Goal: Information Seeking & Learning: Compare options

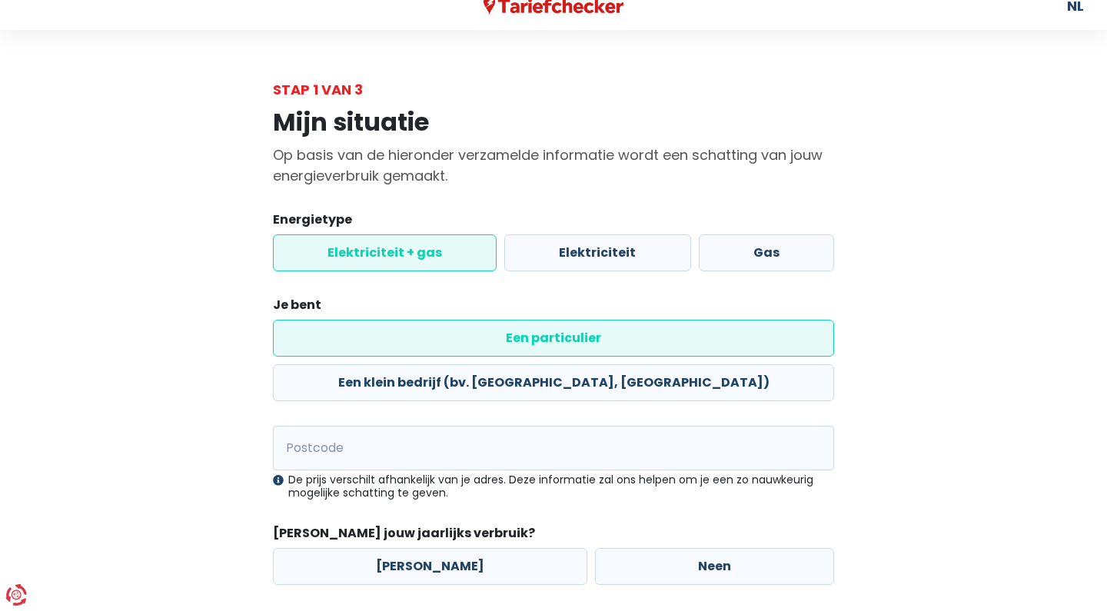
scroll to position [40, 0]
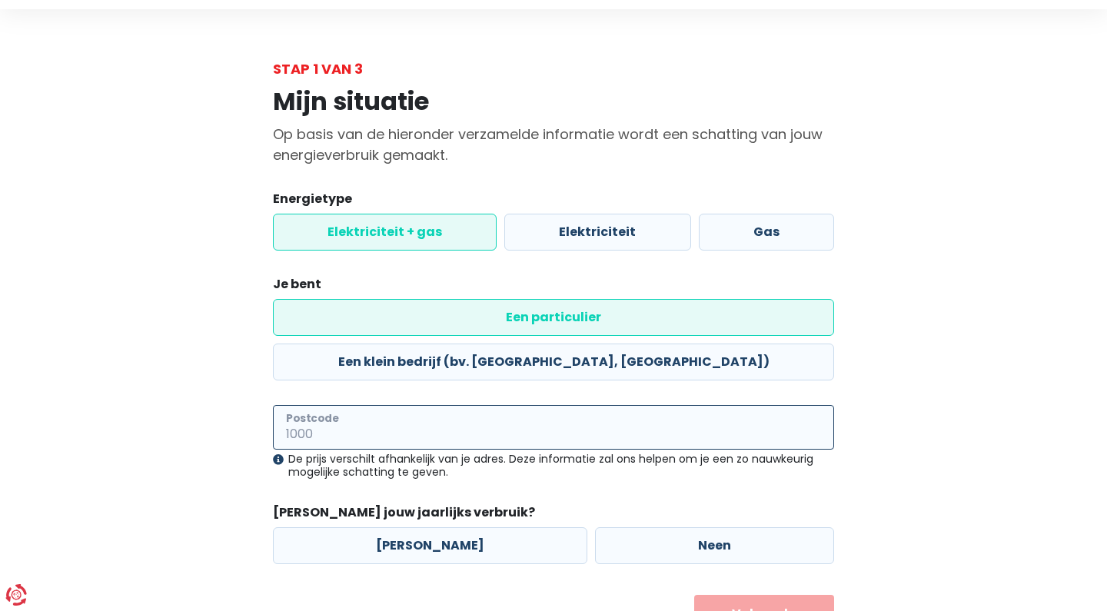
click at [411, 405] on input "Postcode" at bounding box center [553, 427] width 561 height 45
type input "9050"
click at [669, 527] on label "Neen" at bounding box center [714, 545] width 239 height 37
click at [669, 527] on input "Neen" at bounding box center [714, 545] width 239 height 37
radio input "true"
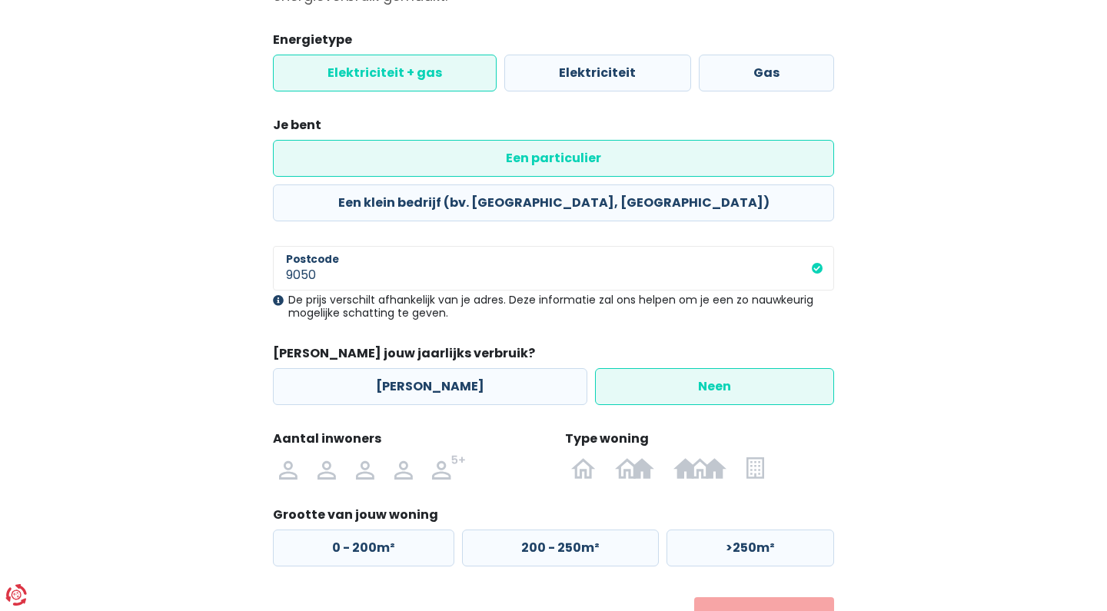
scroll to position [218, 0]
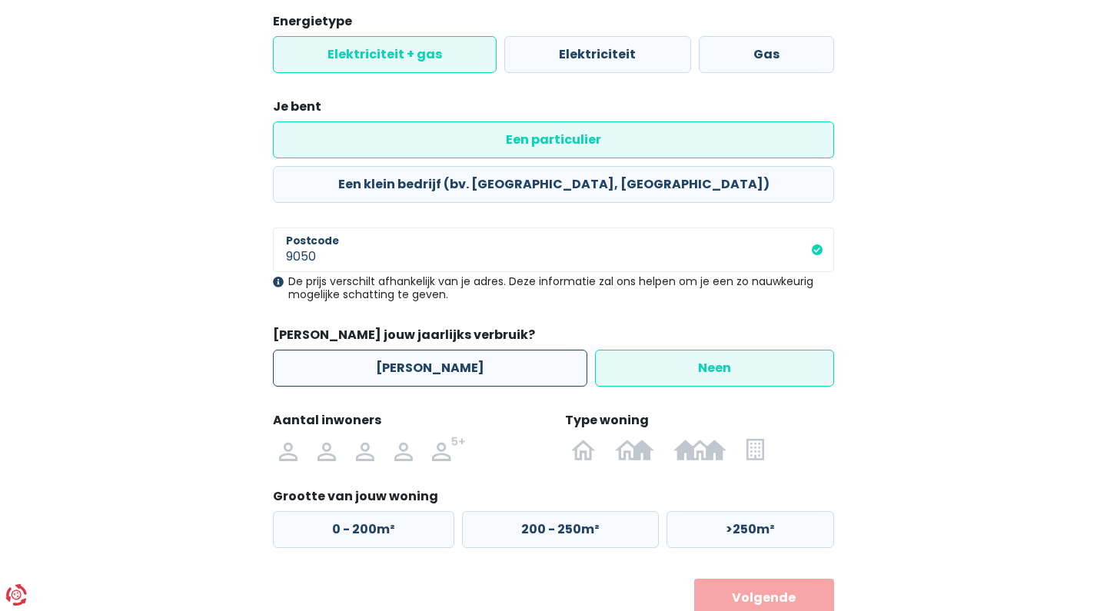
click at [428, 350] on label "[PERSON_NAME]" at bounding box center [430, 368] width 314 height 37
click at [428, 350] on input "[PERSON_NAME]" at bounding box center [430, 368] width 314 height 37
radio input "true"
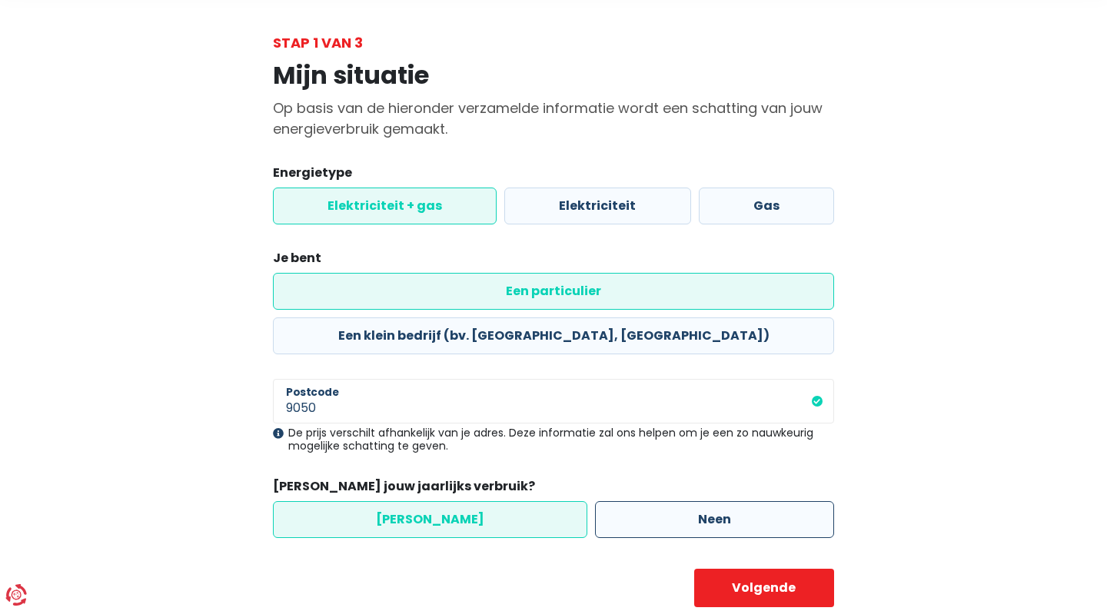
click at [636, 501] on label "Neen" at bounding box center [714, 519] width 239 height 37
click at [636, 501] on input "Neen" at bounding box center [714, 519] width 239 height 37
radio input "true"
radio input "false"
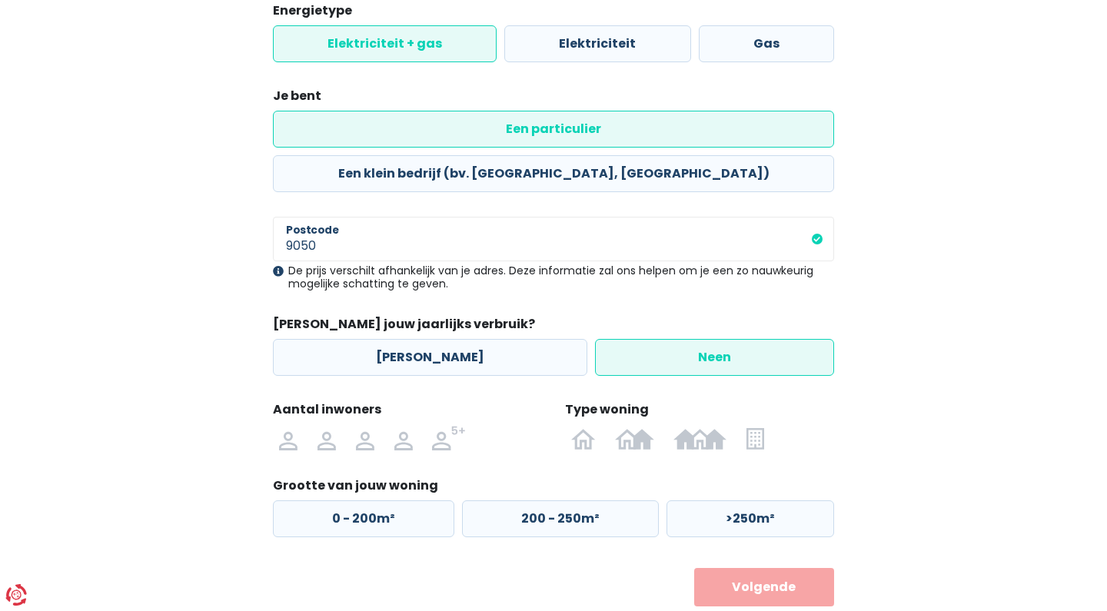
scroll to position [228, 0]
click at [327, 427] on img at bounding box center [326, 439] width 18 height 25
click at [327, 427] on input "radio" at bounding box center [326, 439] width 38 height 25
radio input "true"
click at [369, 501] on label "0 - 200m²" at bounding box center [363, 519] width 181 height 37
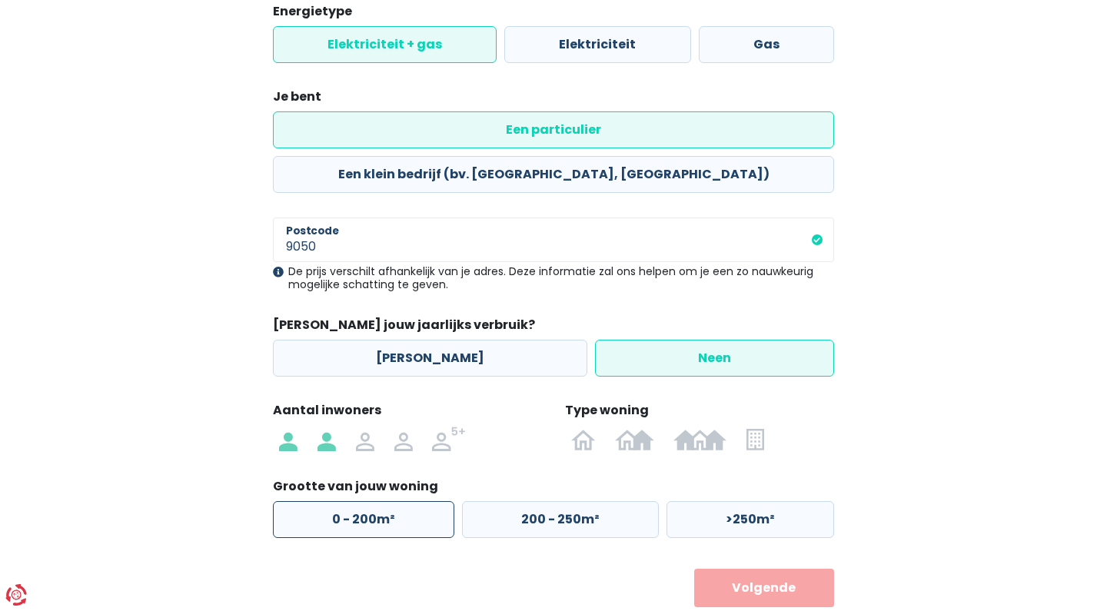
click at [369, 501] on input "0 - 200m²" at bounding box center [363, 519] width 181 height 37
radio input "true"
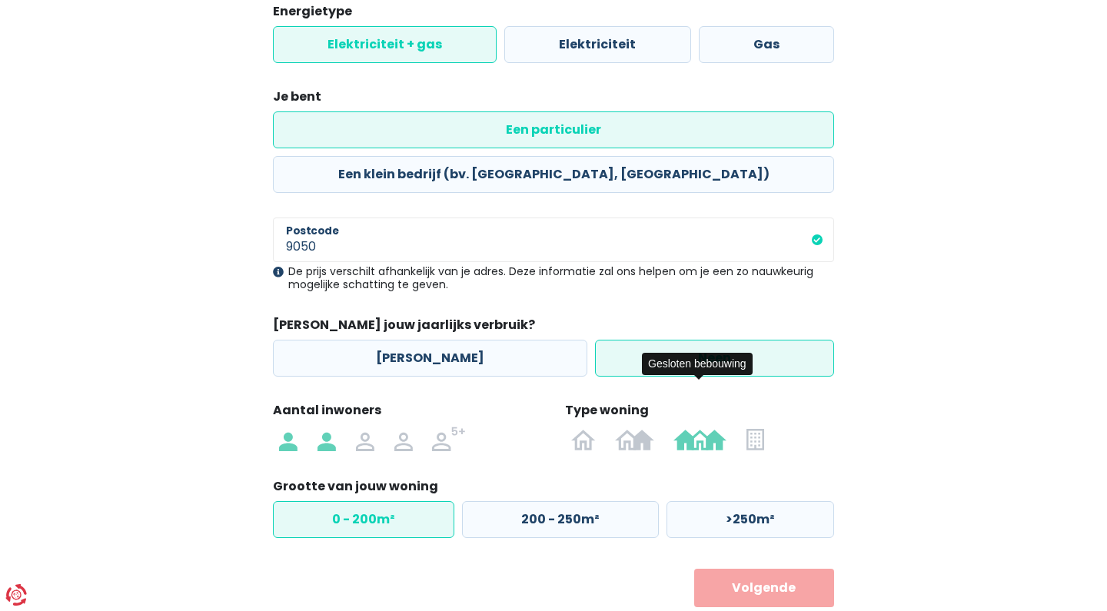
click at [711, 427] on img at bounding box center [699, 439] width 53 height 25
click at [711, 427] on input "radio" at bounding box center [700, 439] width 73 height 25
radio input "true"
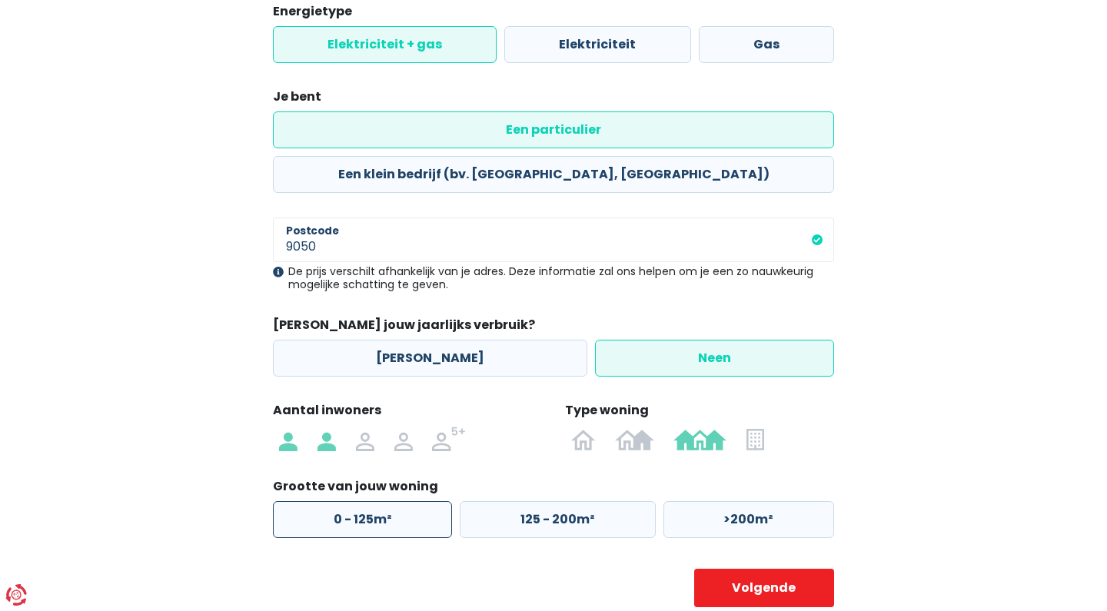
click at [406, 501] on label "0 - 125m²" at bounding box center [362, 519] width 179 height 37
click at [406, 501] on input "0 - 125m²" at bounding box center [362, 519] width 179 height 37
radio input "true"
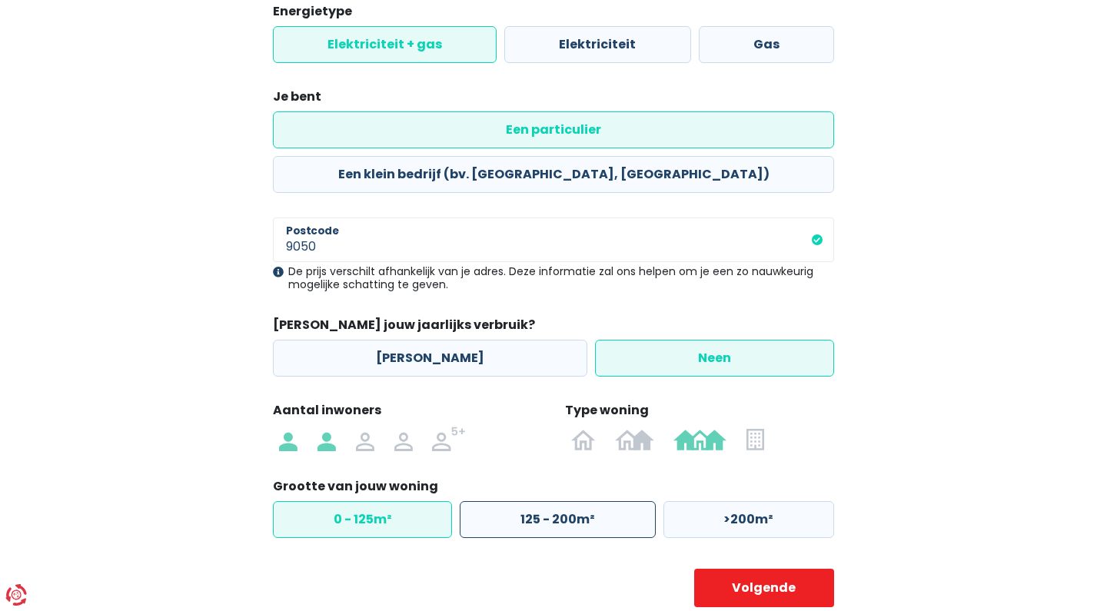
click at [558, 501] on label "125 - 200m²" at bounding box center [557, 519] width 195 height 37
click at [558, 501] on input "125 - 200m²" at bounding box center [557, 519] width 195 height 37
radio input "true"
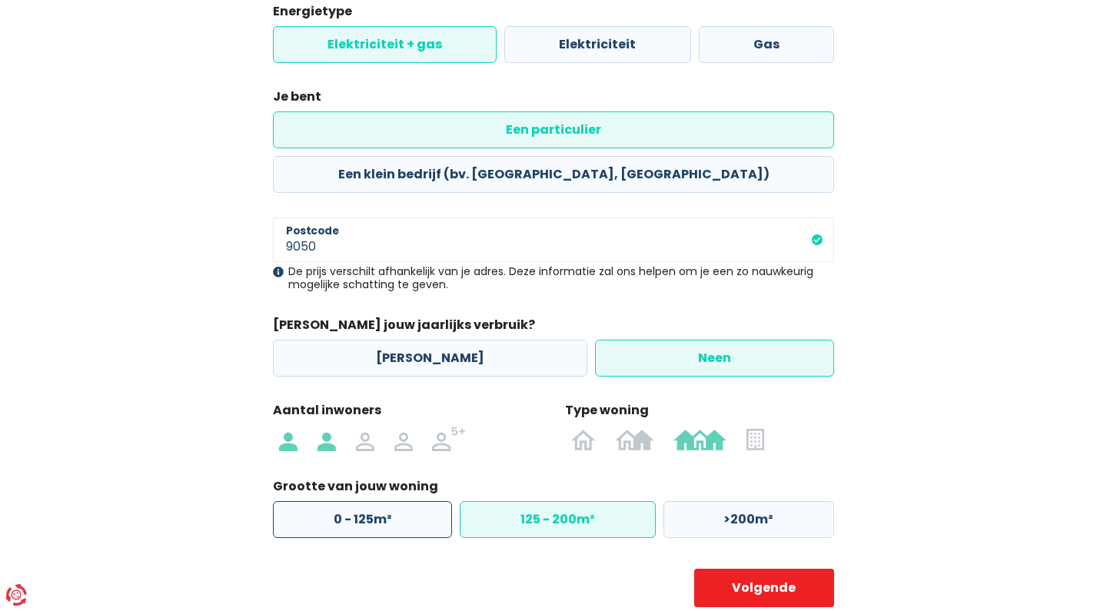
click at [380, 501] on label "0 - 125m²" at bounding box center [362, 519] width 179 height 37
click at [380, 501] on input "0 - 125m²" at bounding box center [362, 519] width 179 height 37
radio input "true"
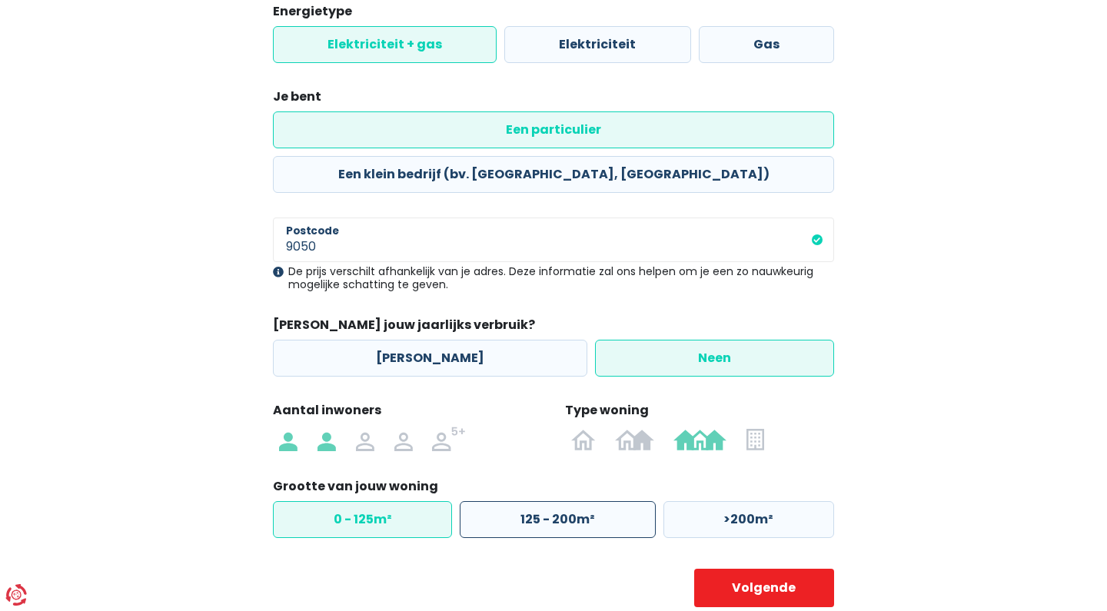
click at [534, 501] on label "125 - 200m²" at bounding box center [557, 519] width 195 height 37
click at [534, 501] on input "125 - 200m²" at bounding box center [557, 519] width 195 height 37
radio input "true"
radio input "false"
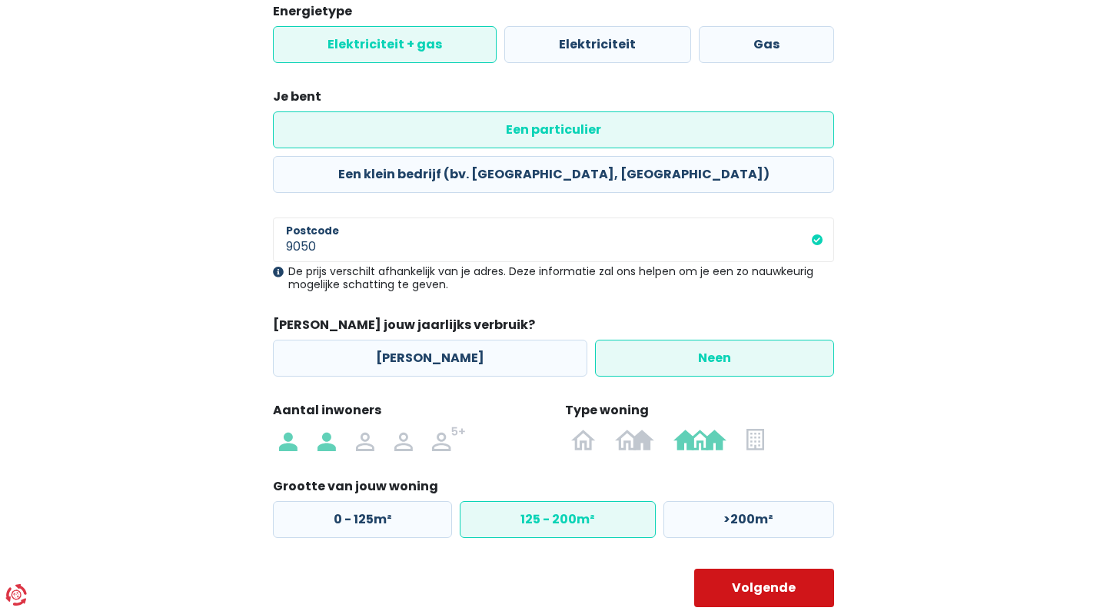
click at [811, 569] on button "Volgende" at bounding box center [764, 588] width 141 height 38
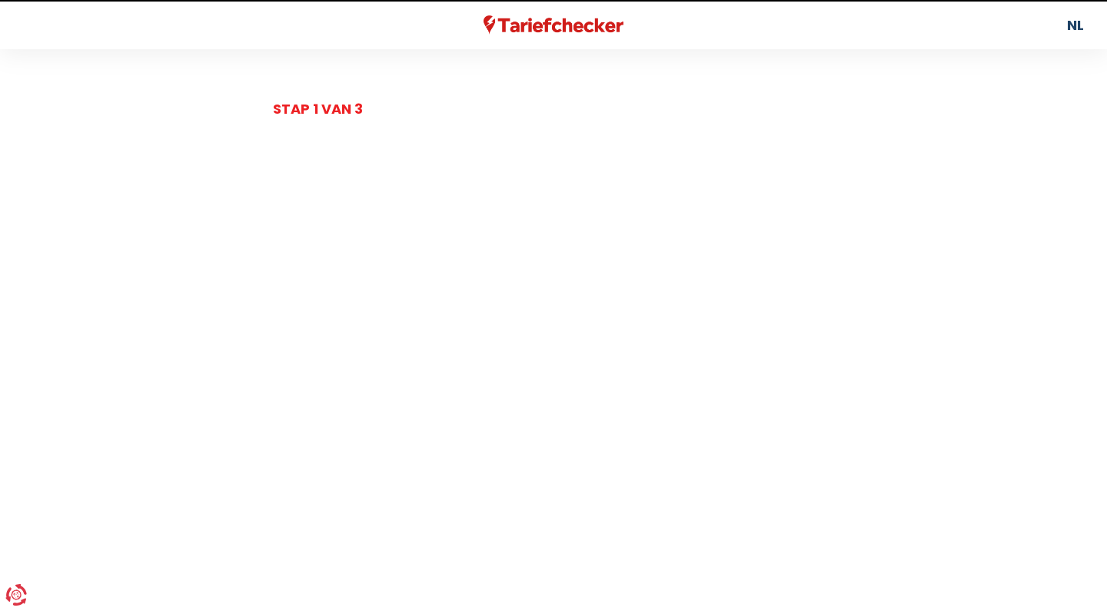
select select
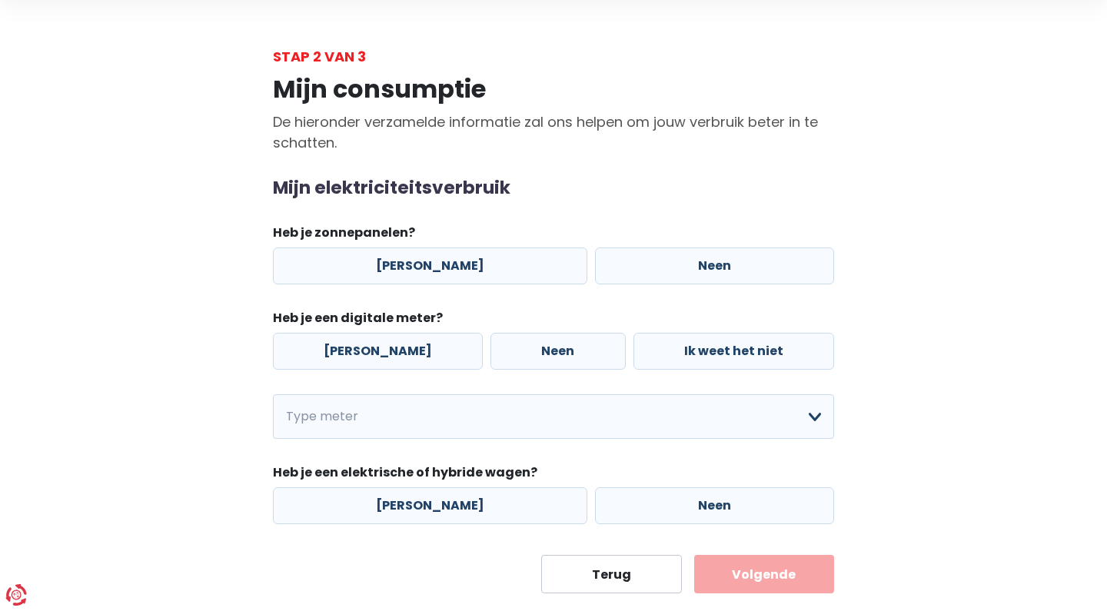
scroll to position [60, 0]
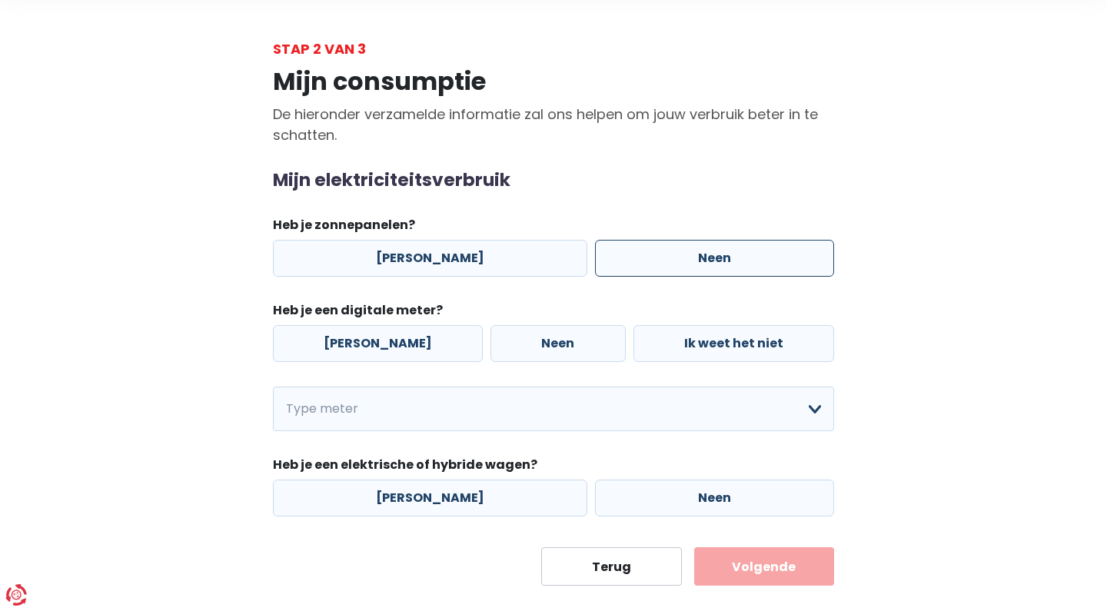
click at [670, 250] on label "Neen" at bounding box center [714, 258] width 239 height 37
click at [670, 250] on input "Neen" at bounding box center [714, 258] width 239 height 37
radio input "true"
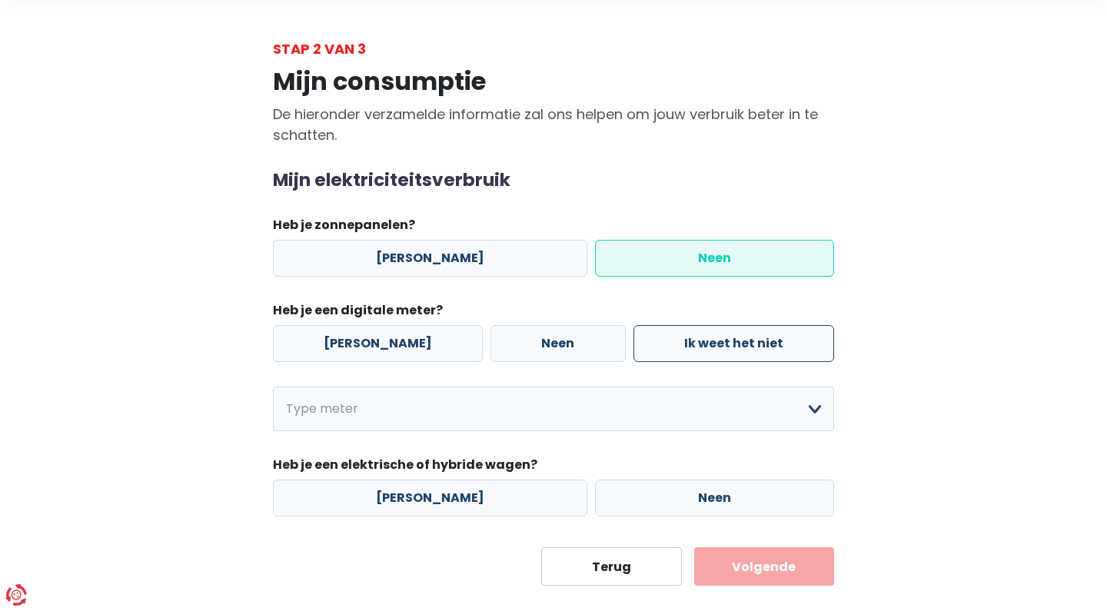
click at [702, 347] on label "Ik weet het niet" at bounding box center [733, 343] width 201 height 37
click at [702, 347] on input "Ik weet het niet" at bounding box center [733, 343] width 201 height 37
radio input "true"
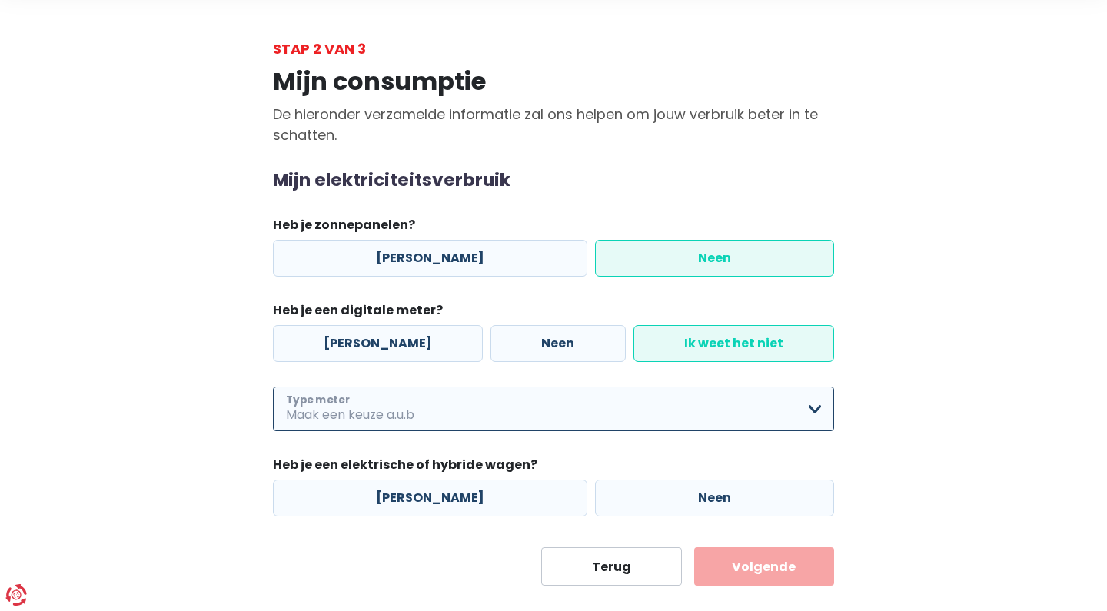
select select "day_night_bi_hourly"
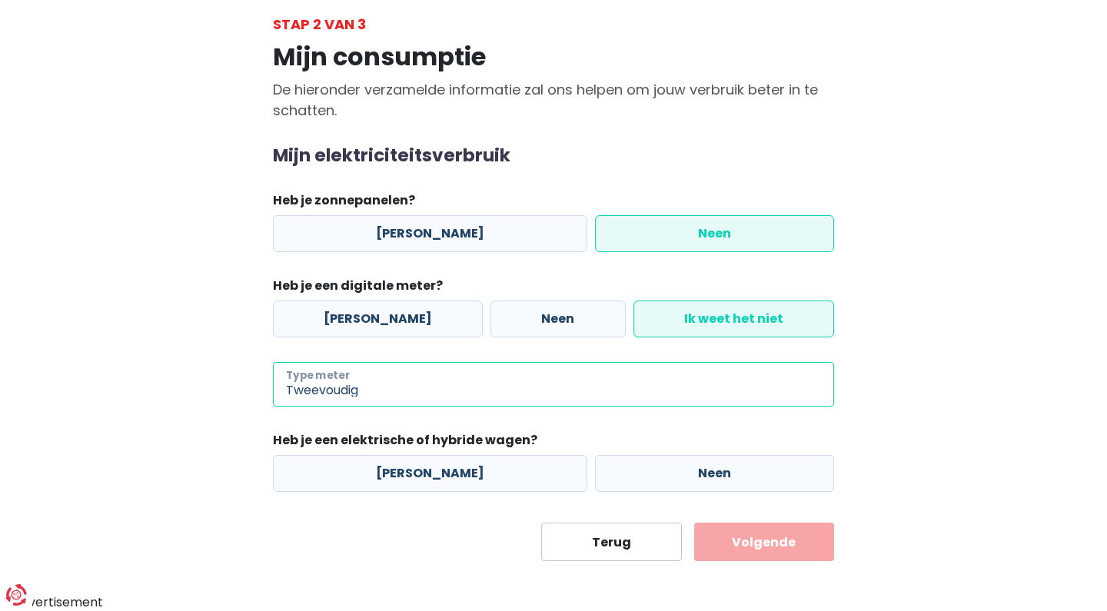
scroll to position [84, 0]
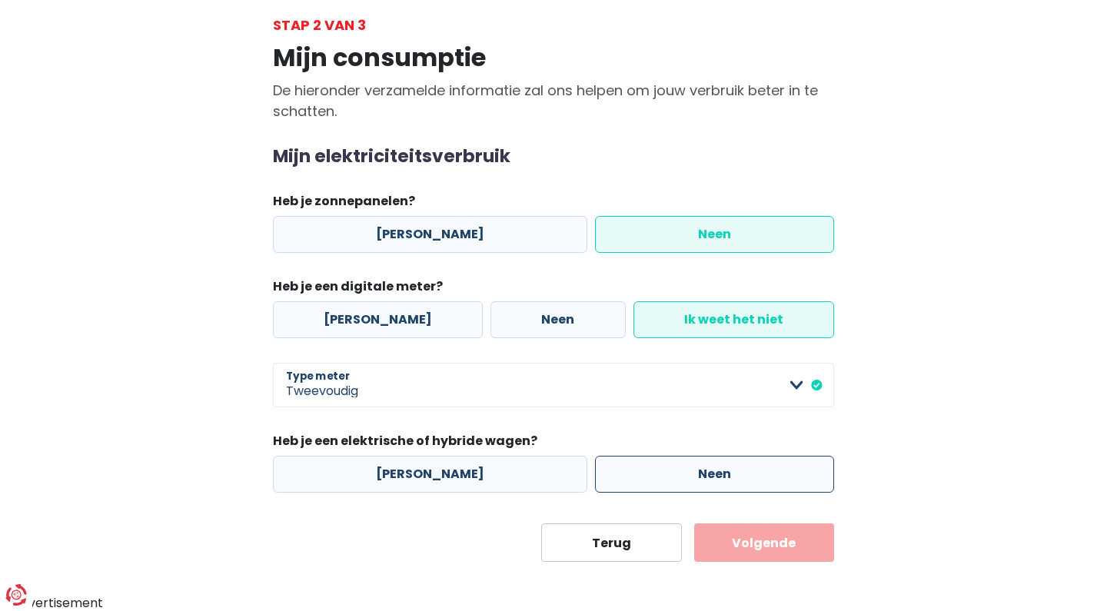
click at [624, 475] on label "Neen" at bounding box center [714, 474] width 239 height 37
click at [624, 475] on input "Neen" at bounding box center [714, 474] width 239 height 37
radio input "true"
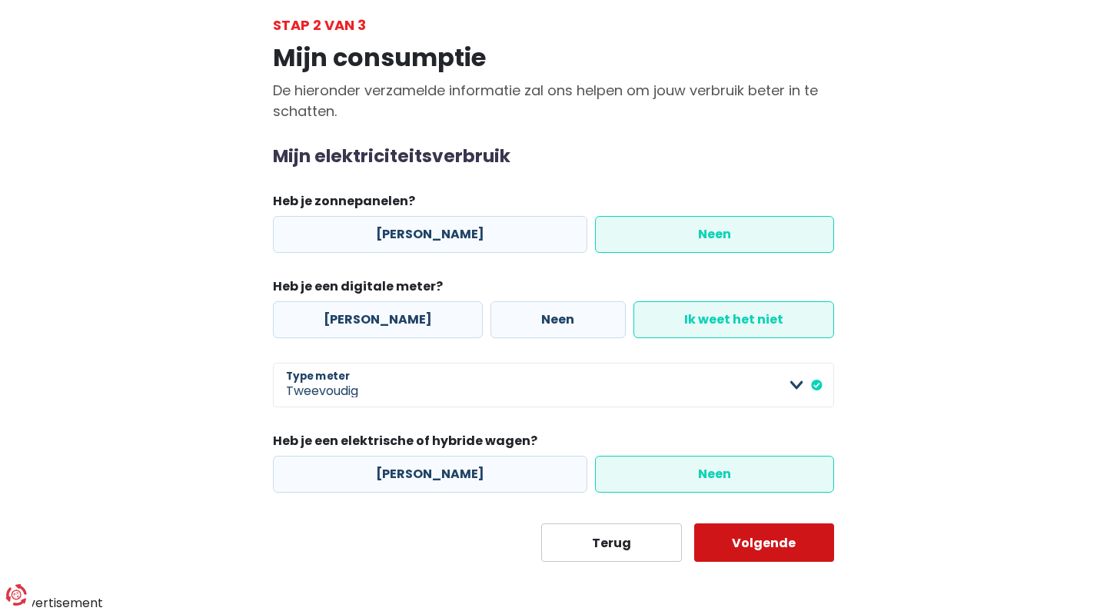
click at [820, 560] on button "Volgende" at bounding box center [764, 542] width 141 height 38
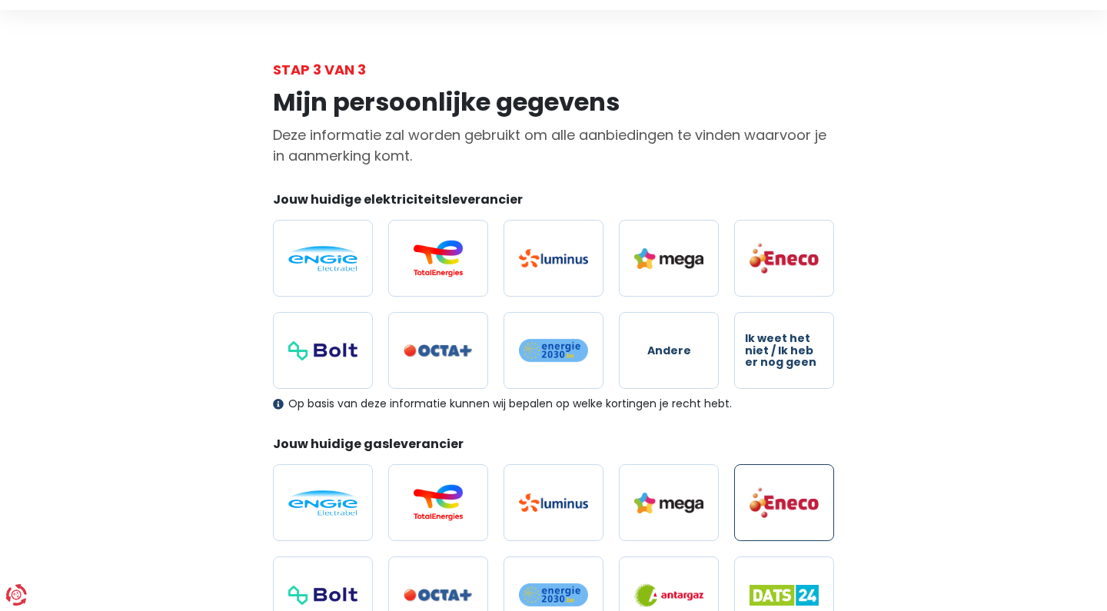
scroll to position [45, 0]
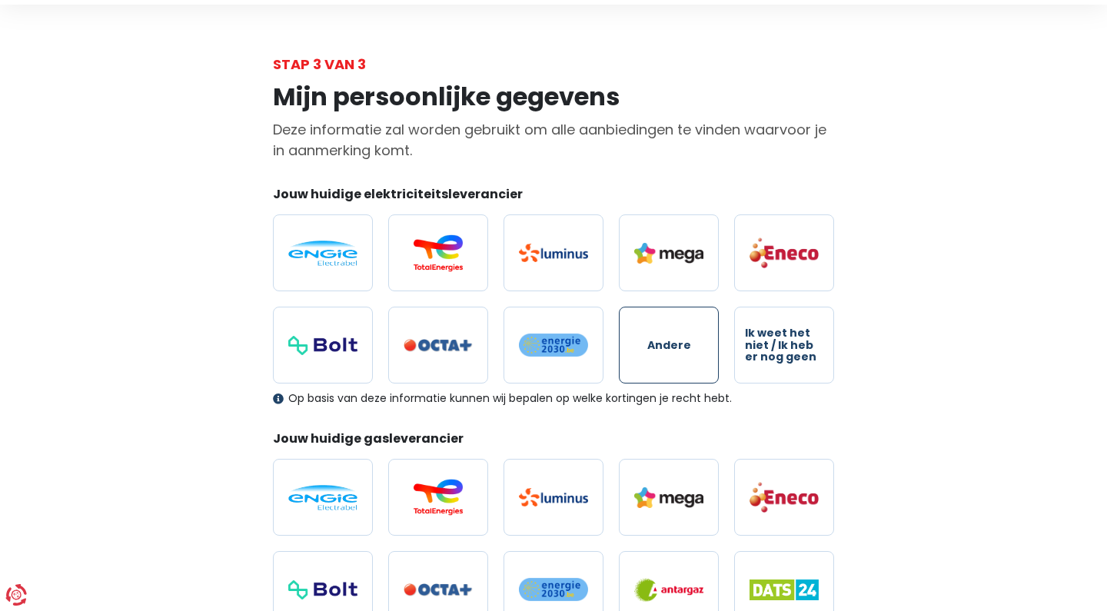
click at [690, 346] on label "Andere" at bounding box center [669, 345] width 100 height 77
click at [690, 346] on input "Andere" at bounding box center [669, 345] width 100 height 77
radio input "true"
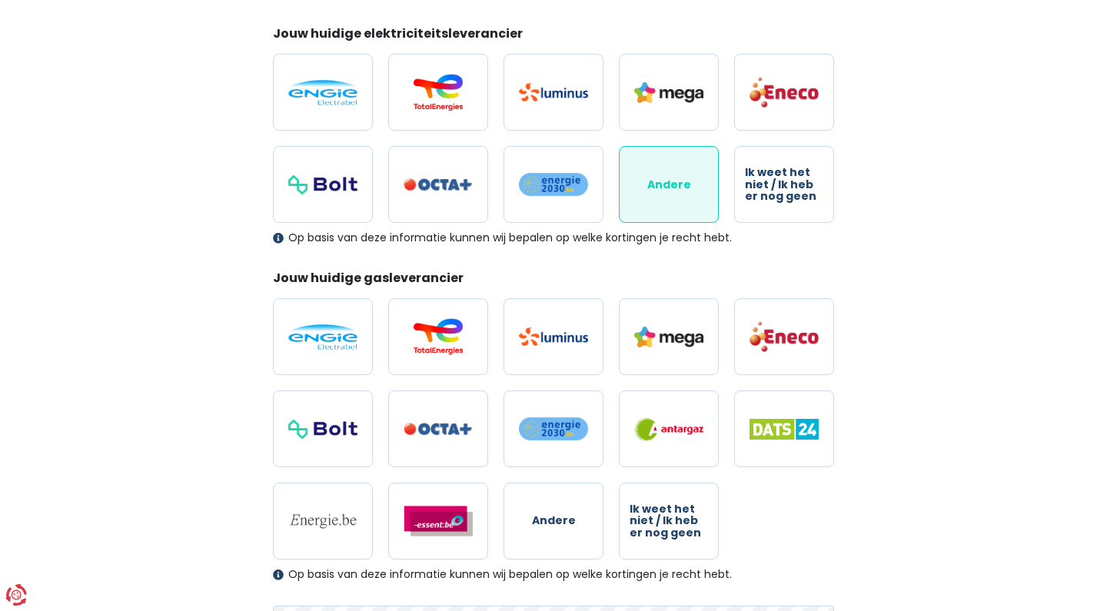
scroll to position [224, 0]
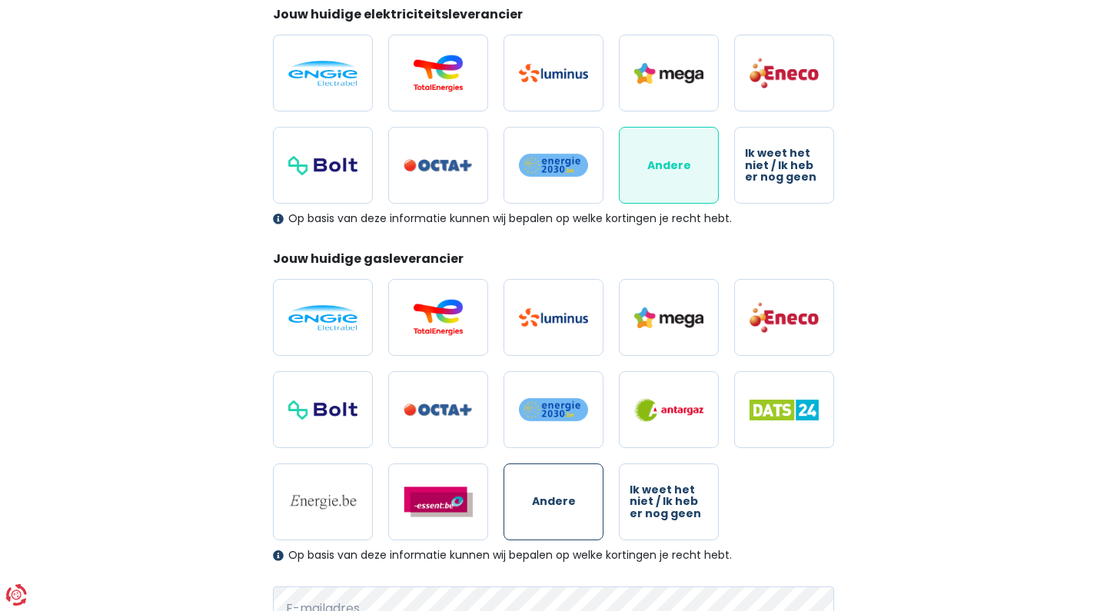
click at [570, 507] on span "Andere" at bounding box center [554, 502] width 44 height 12
click at [570, 507] on input "Andere" at bounding box center [553, 501] width 100 height 77
radio input "true"
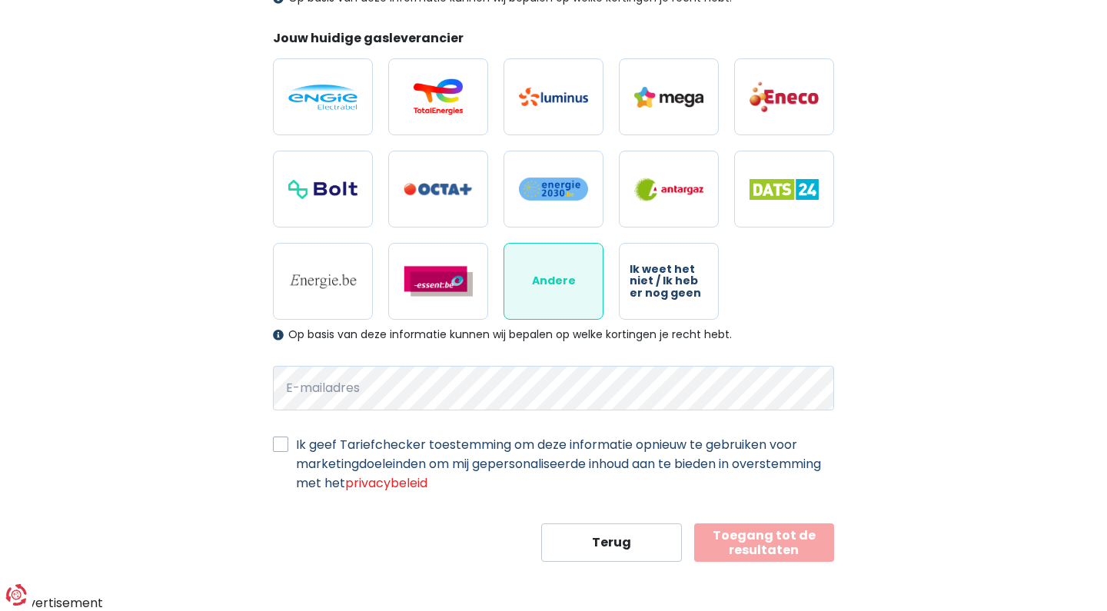
scroll to position [444, 0]
click at [296, 445] on label "Ik geef Tariefchecker toestemming om deze informatie opnieuw te gebruiken voor …" at bounding box center [565, 465] width 538 height 58
click at [279, 445] on input "Ik geef Tariefchecker toestemming om deze informatie opnieuw te gebruiken voor …" at bounding box center [280, 443] width 15 height 15
checkbox input "true"
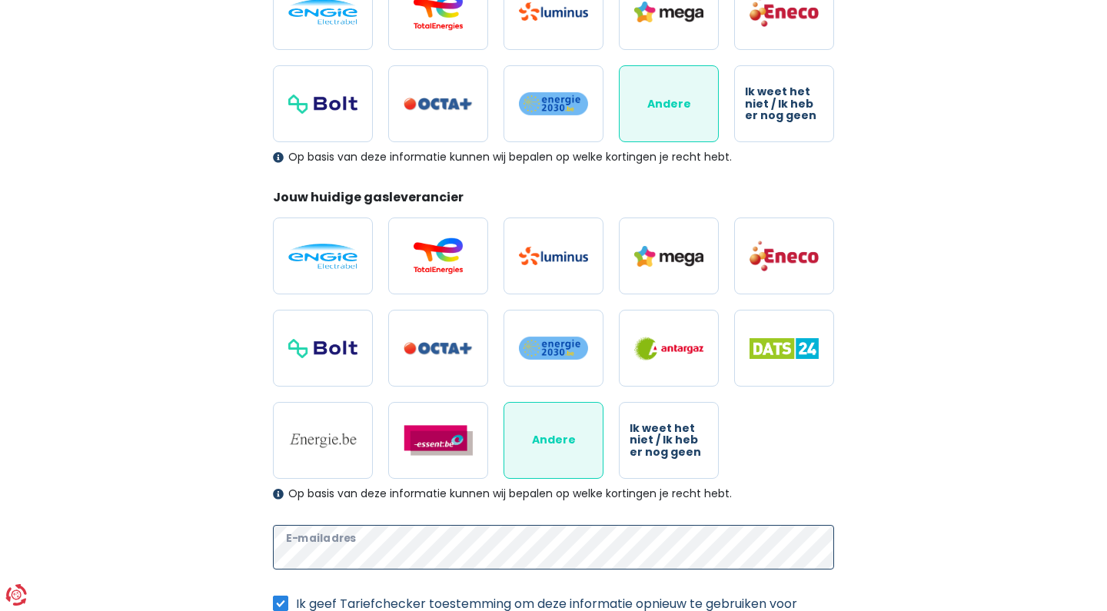
scroll to position [284, 0]
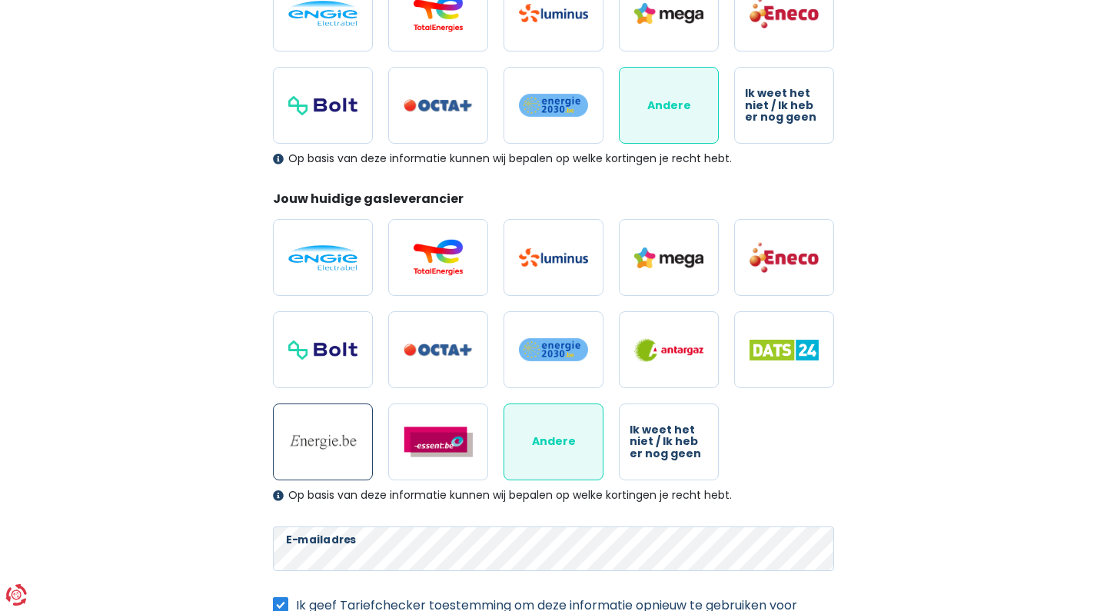
click at [325, 417] on label at bounding box center [323, 442] width 100 height 77
click at [325, 417] on input "radio" at bounding box center [323, 442] width 100 height 77
radio input "true"
radio input "false"
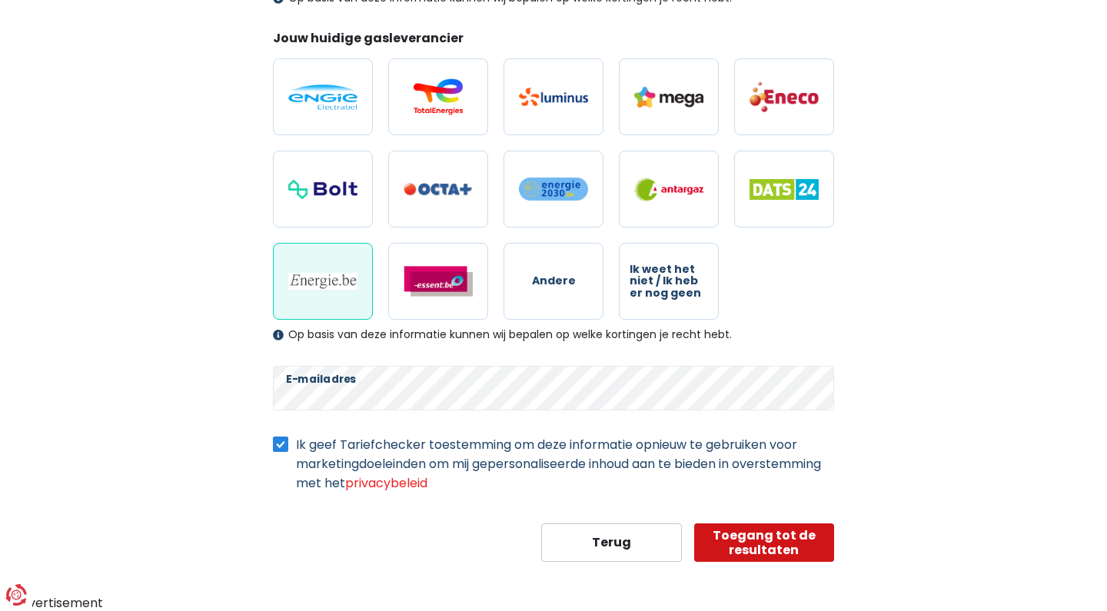
scroll to position [444, 0]
click at [774, 539] on button "Toegang tot de resultaten" at bounding box center [764, 543] width 141 height 38
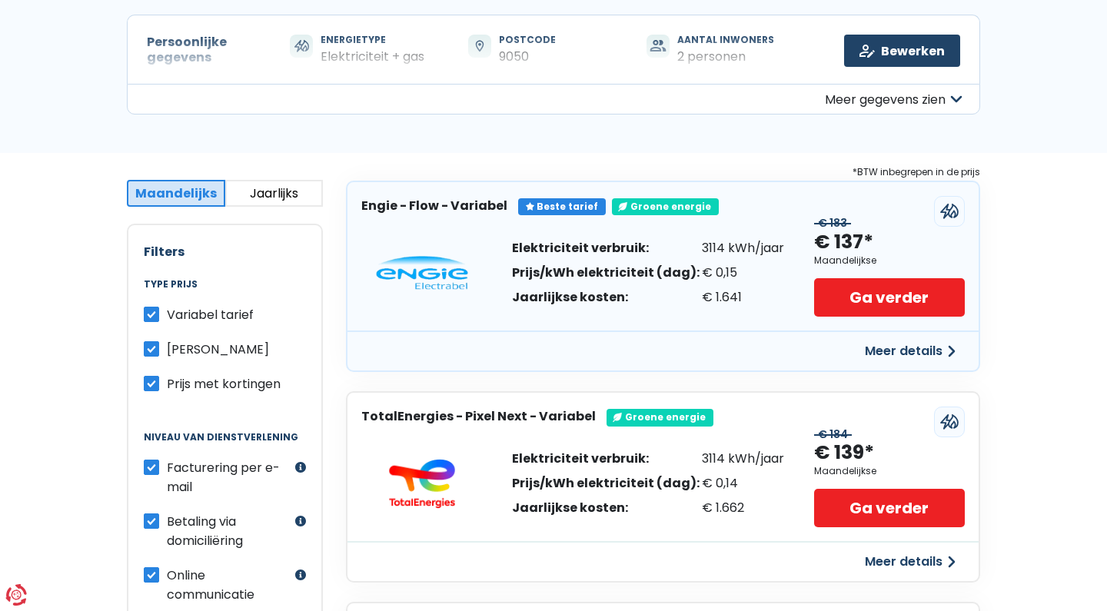
scroll to position [147, 0]
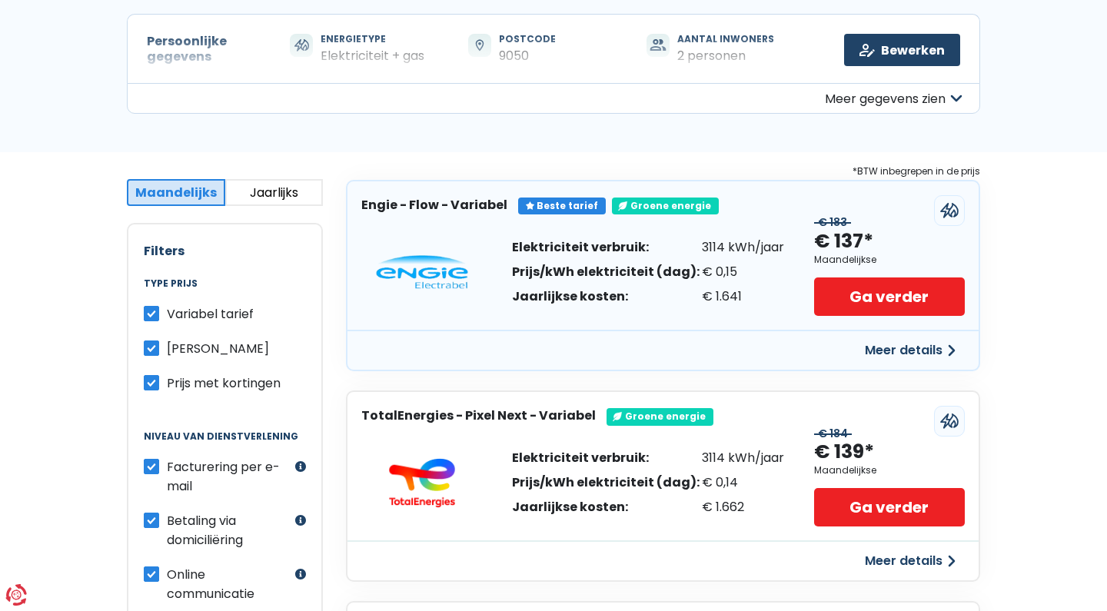
click at [910, 97] on button "Meer gegevens zien" at bounding box center [553, 98] width 853 height 31
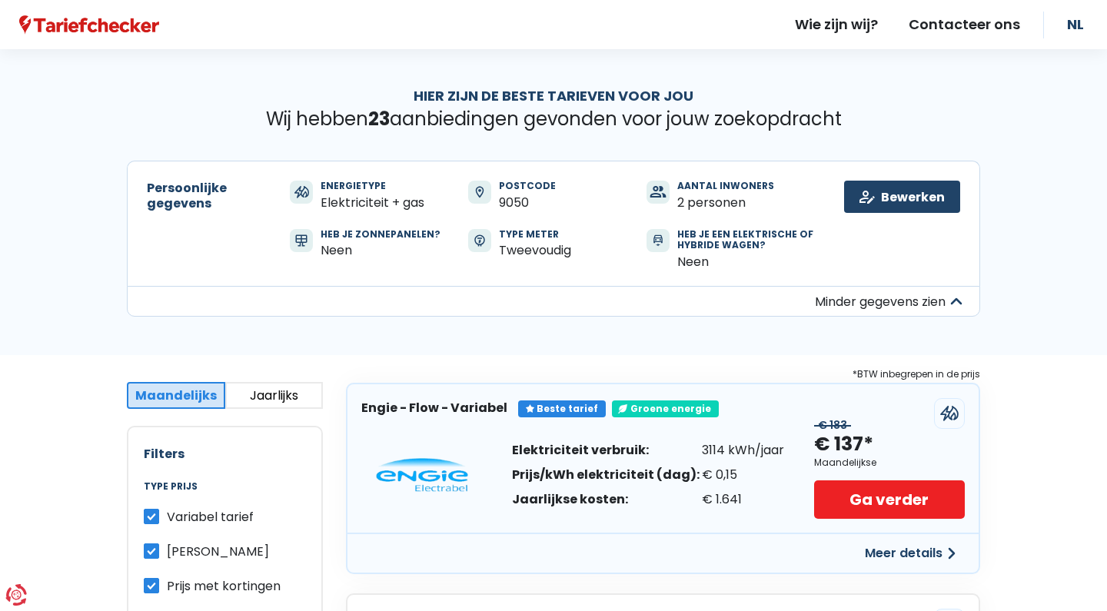
scroll to position [0, 0]
click at [878, 188] on link "Bewerken" at bounding box center [902, 197] width 116 height 32
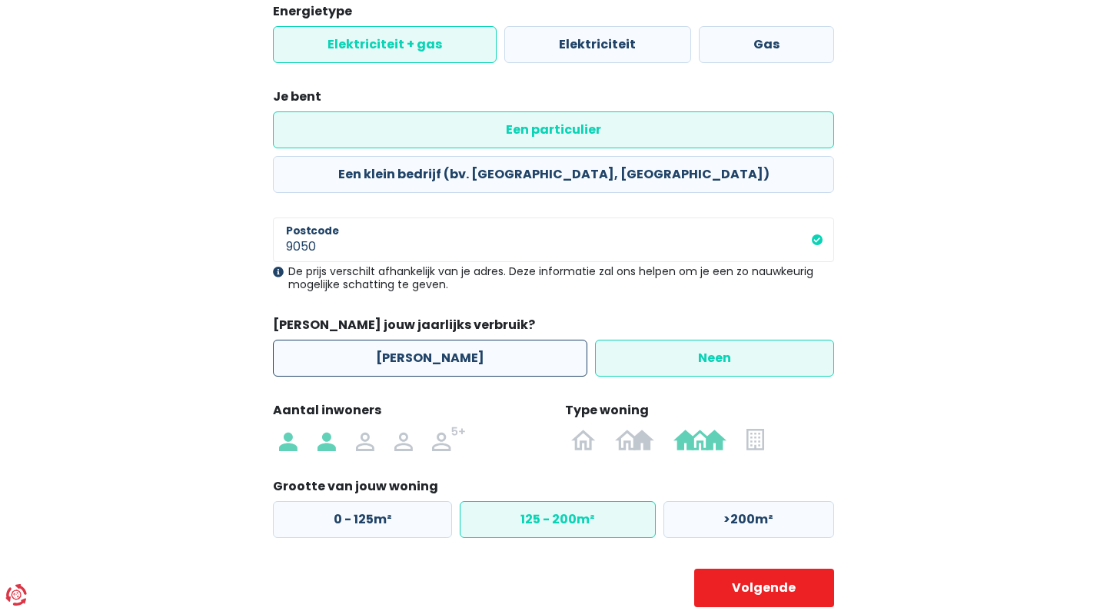
click at [441, 340] on label "[PERSON_NAME]" at bounding box center [430, 358] width 314 height 37
click at [441, 340] on input "[PERSON_NAME]" at bounding box center [430, 358] width 314 height 37
radio input "true"
radio input "false"
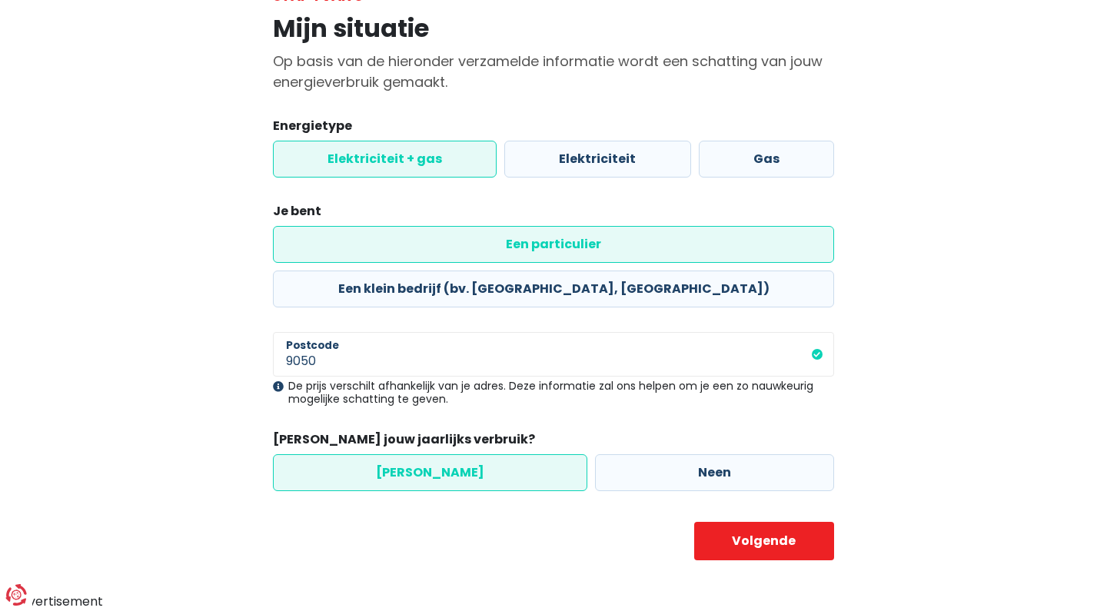
scroll to position [66, 0]
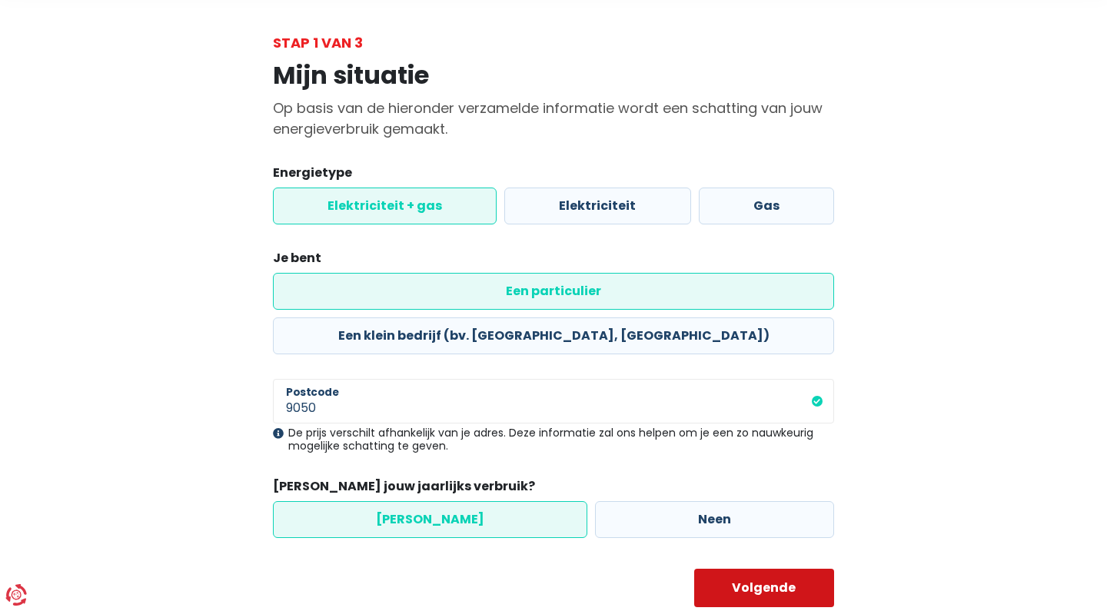
click at [766, 569] on button "Volgende" at bounding box center [764, 588] width 141 height 38
select select "day_night_bi_hourly"
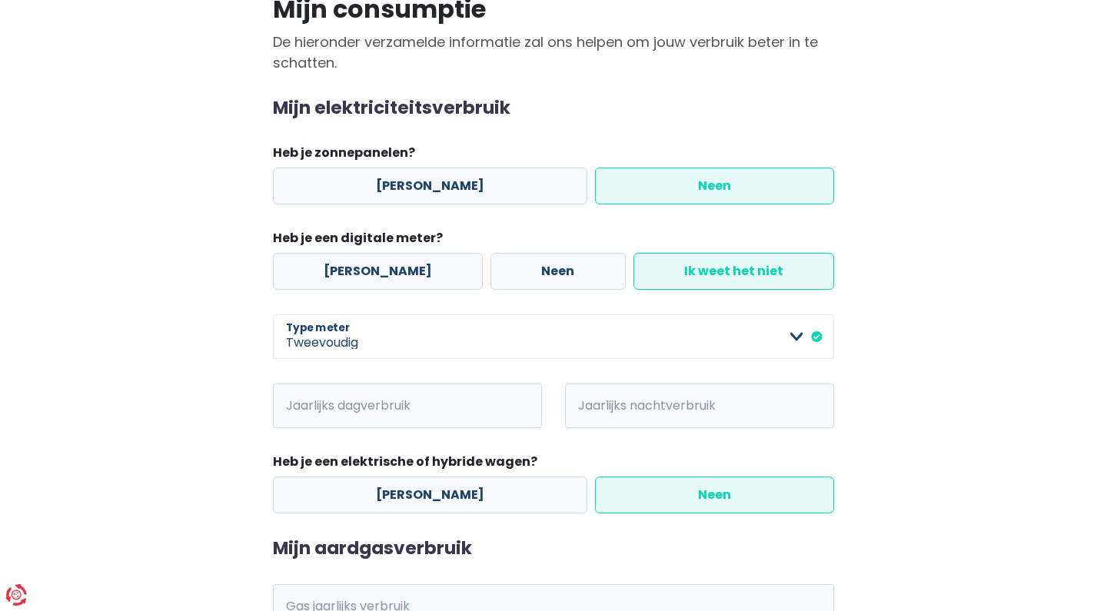
scroll to position [146, 0]
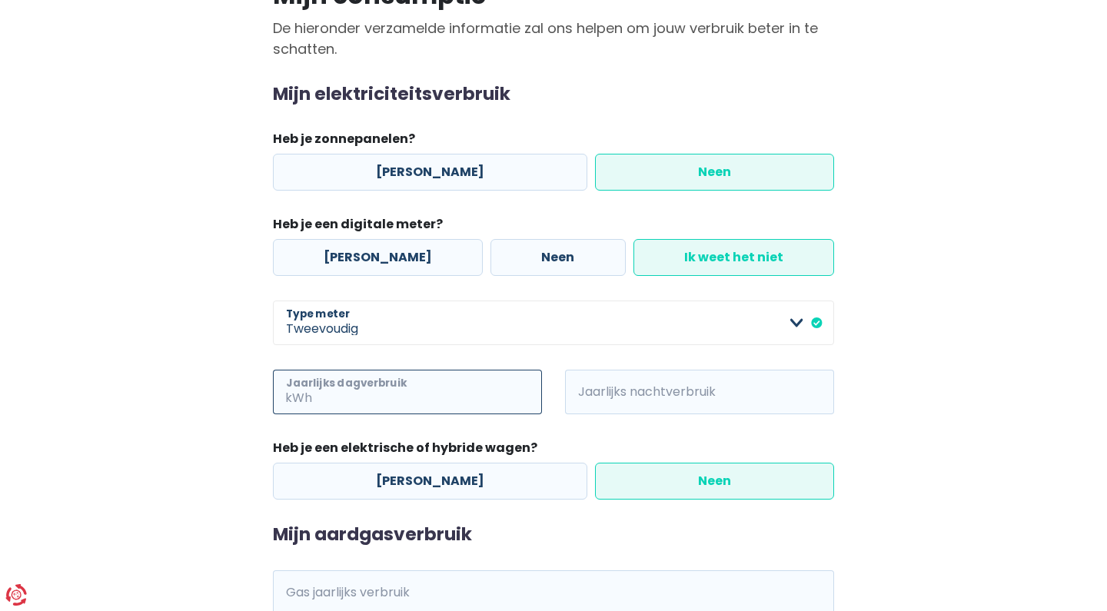
click at [430, 385] on input "Jaarlijks dagverbruik" at bounding box center [428, 392] width 227 height 45
type input "700"
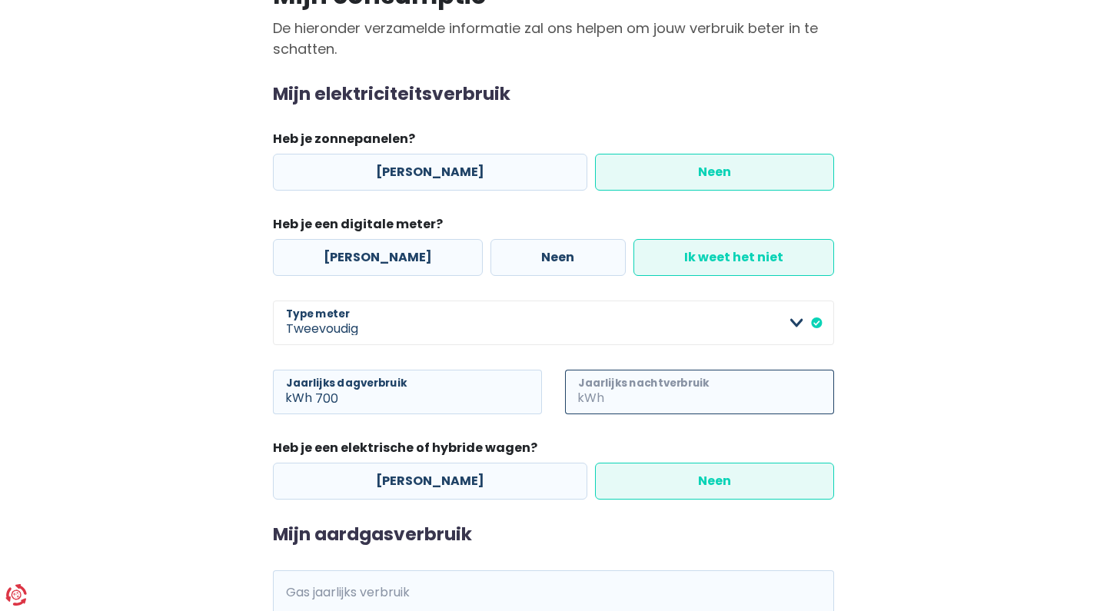
click at [740, 390] on input "Jaarlijks nachtverbruik" at bounding box center [720, 392] width 227 height 45
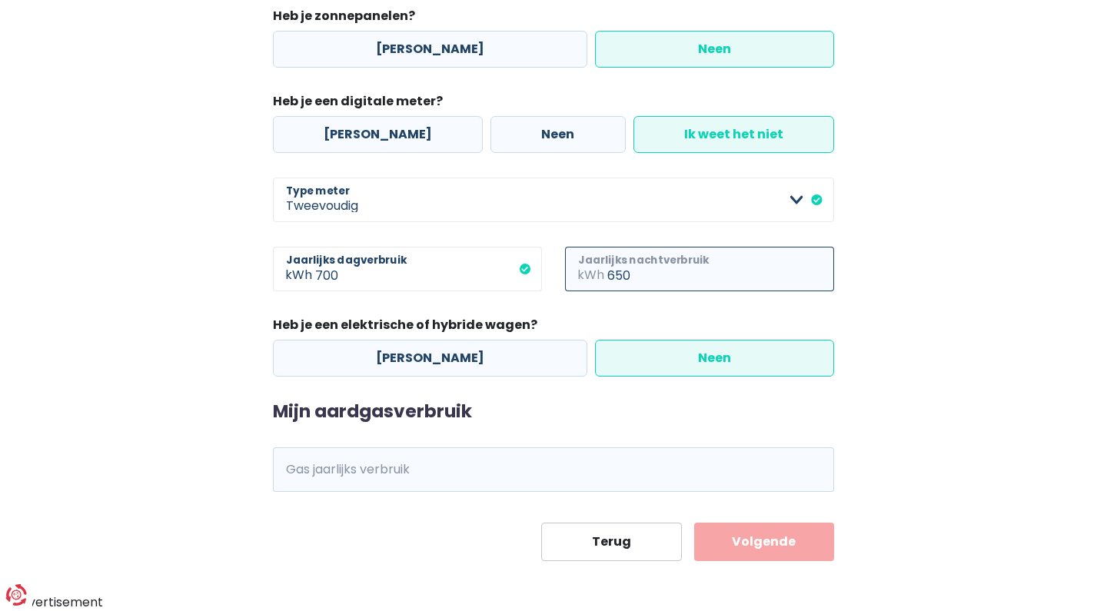
type input "650"
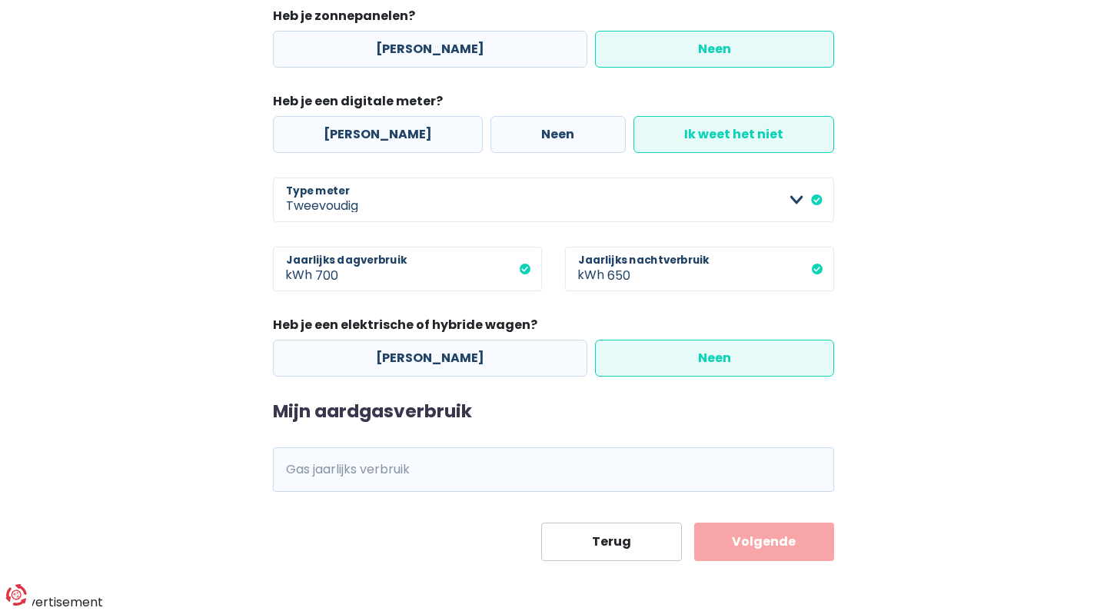
click at [910, 422] on div "Mijn consumptie De hieronder verzamelde informatie zal ons helpen om jouw verbr…" at bounding box center [553, 205] width 876 height 711
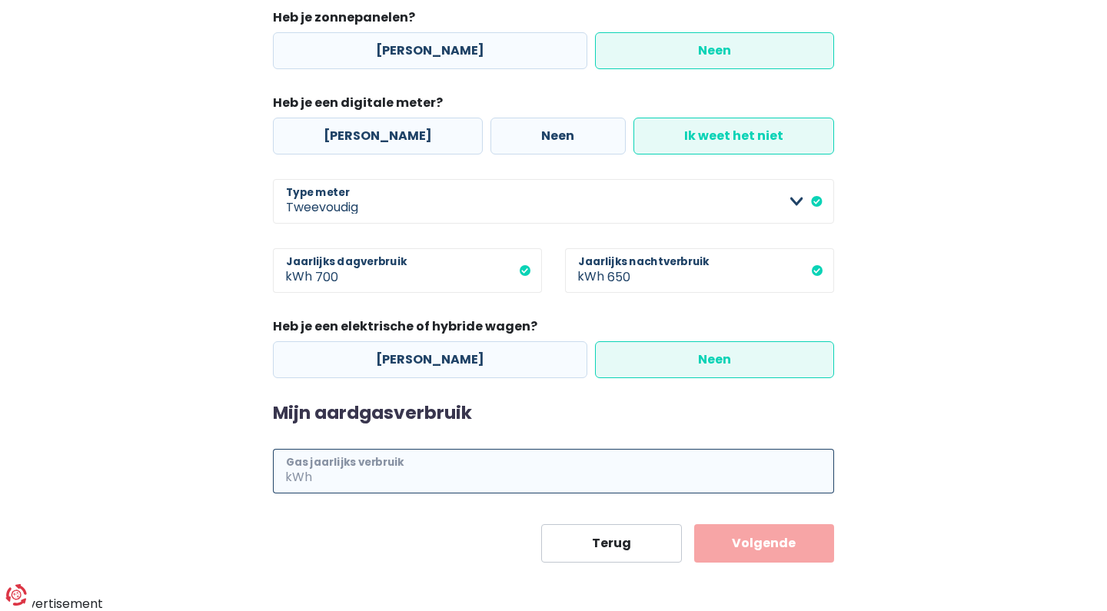
click at [439, 474] on input "Gas jaarlijks verbruik" at bounding box center [574, 471] width 519 height 45
type input "13455"
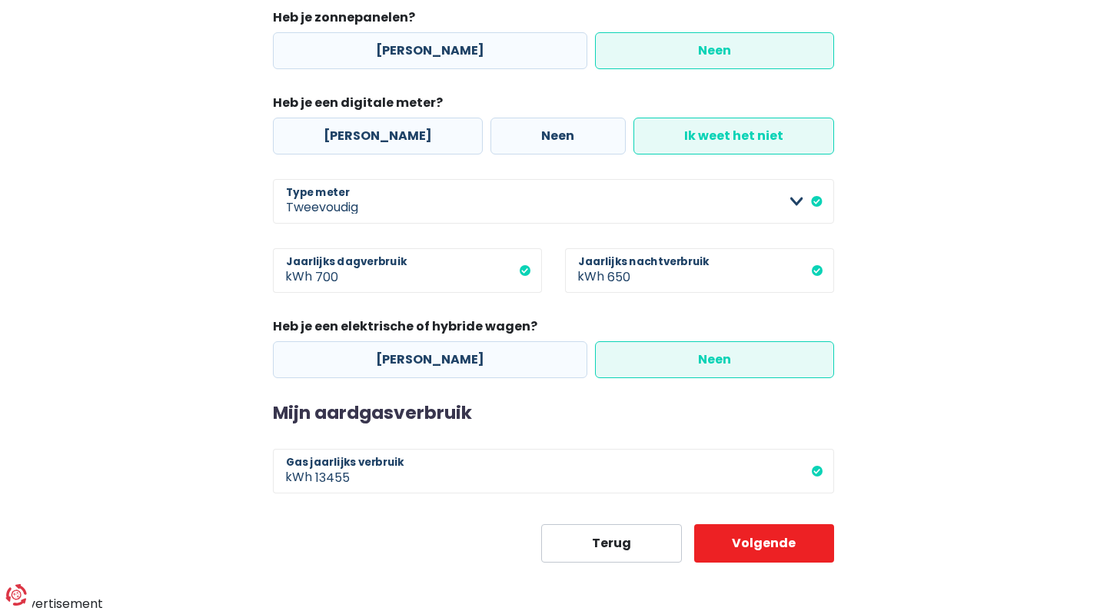
click at [1058, 386] on main "Stap 2 van 3 Mijn consumptie De hieronder verzamelde informatie zal ons helpen …" at bounding box center [553, 197] width 1107 height 732
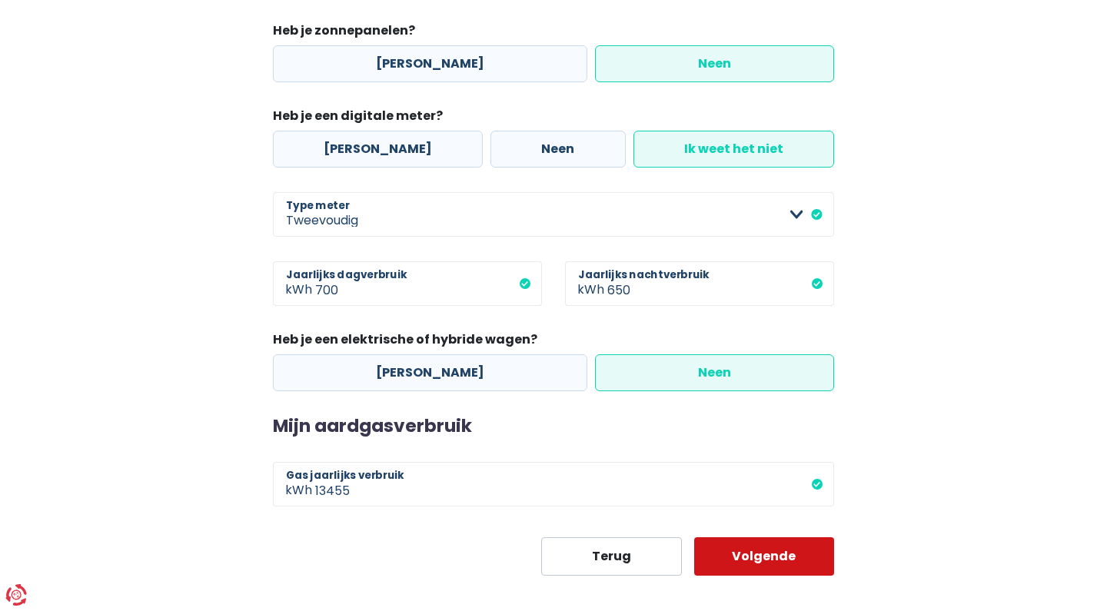
click at [757, 550] on button "Volgende" at bounding box center [764, 556] width 141 height 38
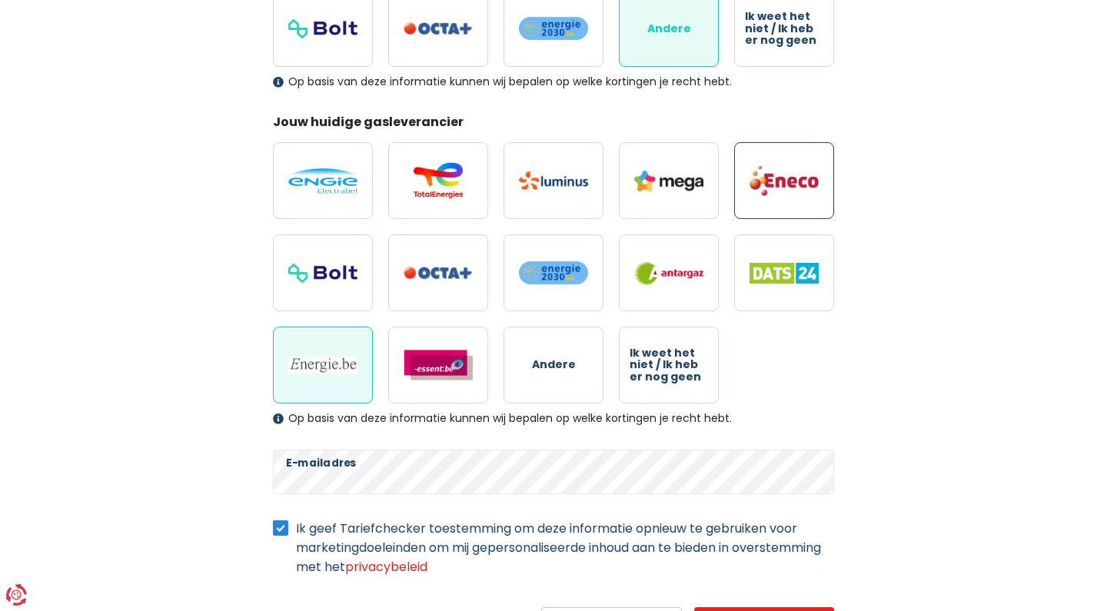
click at [789, 181] on img at bounding box center [783, 180] width 69 height 32
click at [789, 181] on input "radio" at bounding box center [784, 180] width 100 height 77
radio input "true"
radio input "false"
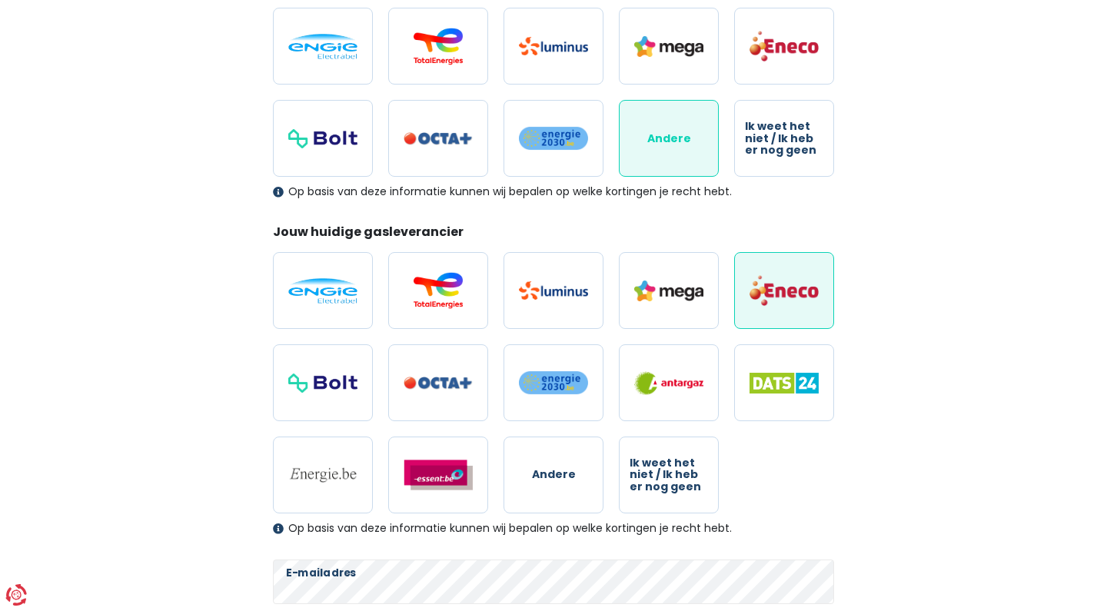
scroll to position [250, 0]
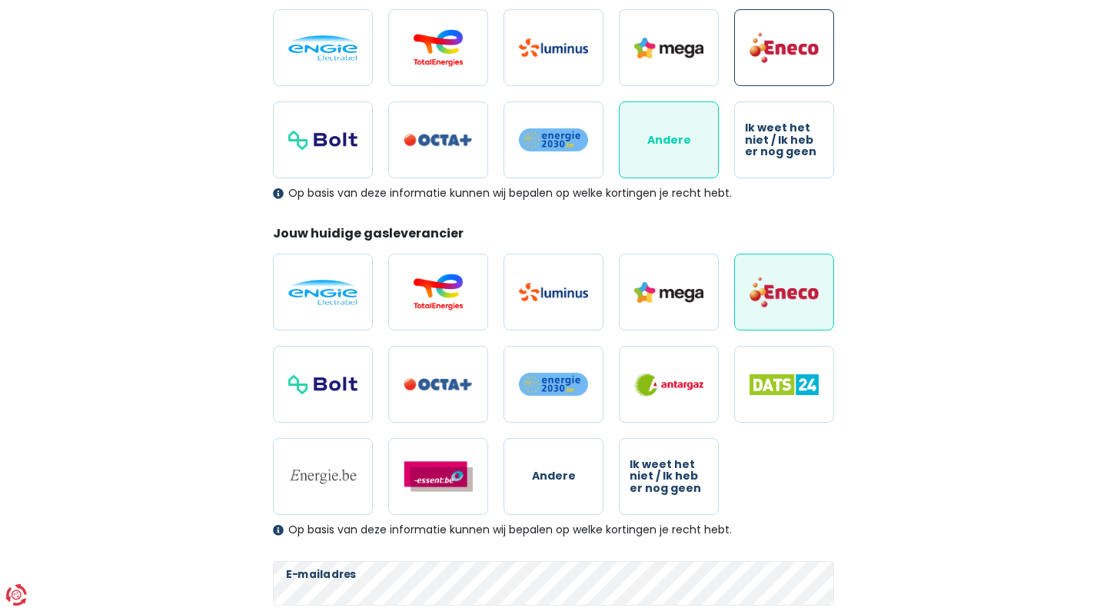
click at [788, 34] on img at bounding box center [783, 48] width 69 height 32
click at [788, 34] on input "radio" at bounding box center [784, 47] width 100 height 77
radio input "true"
radio input "false"
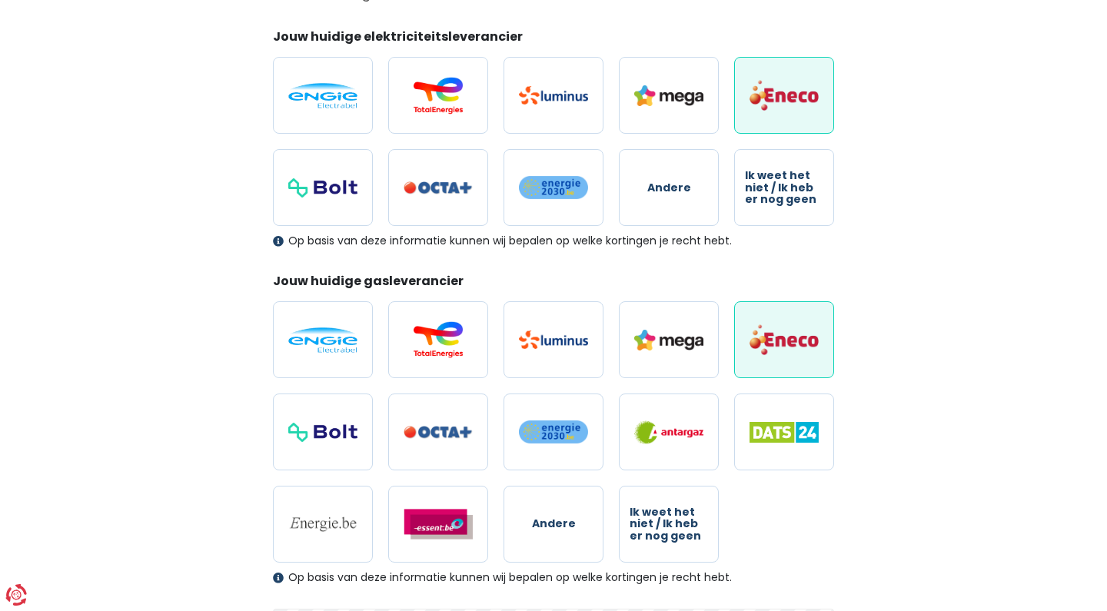
scroll to position [195, 0]
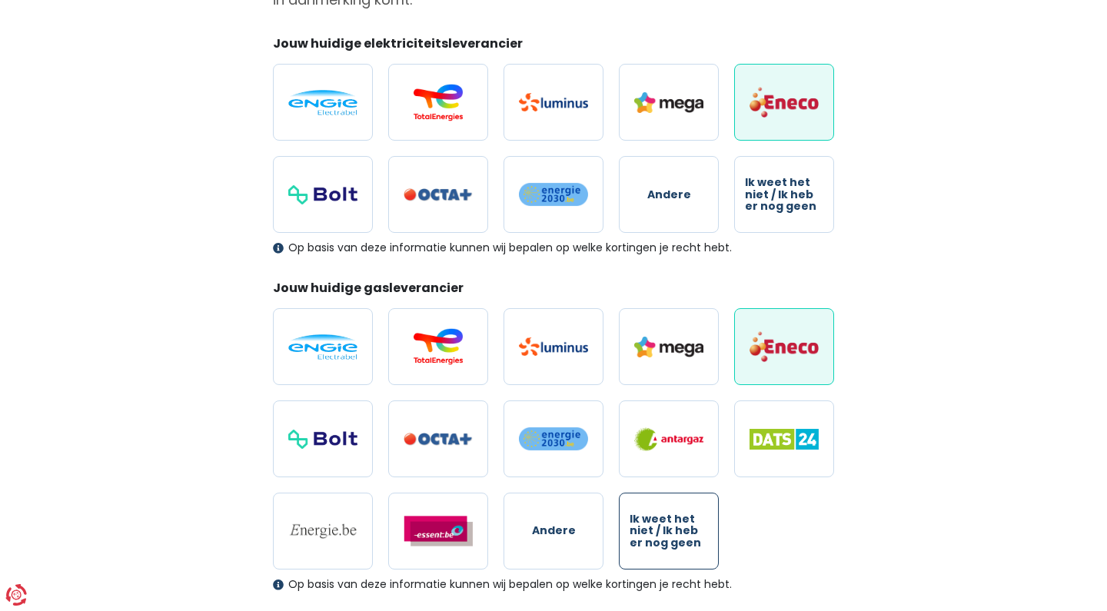
click at [683, 535] on span "Ik weet het niet / Ik heb er nog geen" at bounding box center [668, 530] width 78 height 35
click at [683, 535] on input "Ik weet het niet / Ik heb er nog geen" at bounding box center [669, 531] width 100 height 77
radio input "true"
radio input "false"
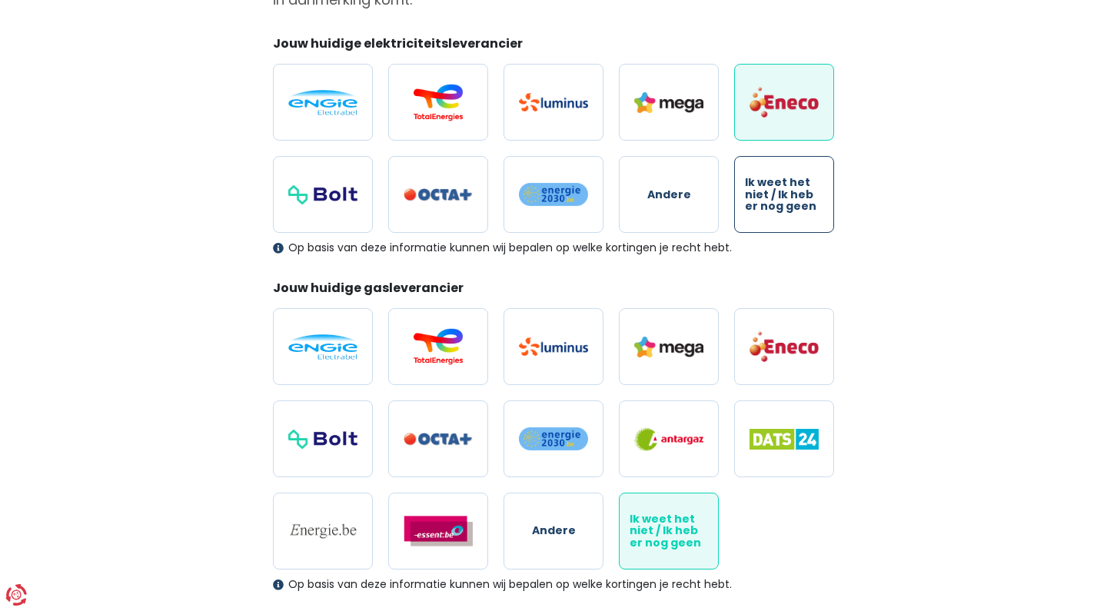
click at [759, 207] on span "Ik weet het niet / Ik heb er nog geen" at bounding box center [784, 194] width 78 height 35
click at [759, 207] on input "Ik weet het niet / Ik heb er nog geen" at bounding box center [784, 194] width 100 height 77
radio input "true"
radio input "false"
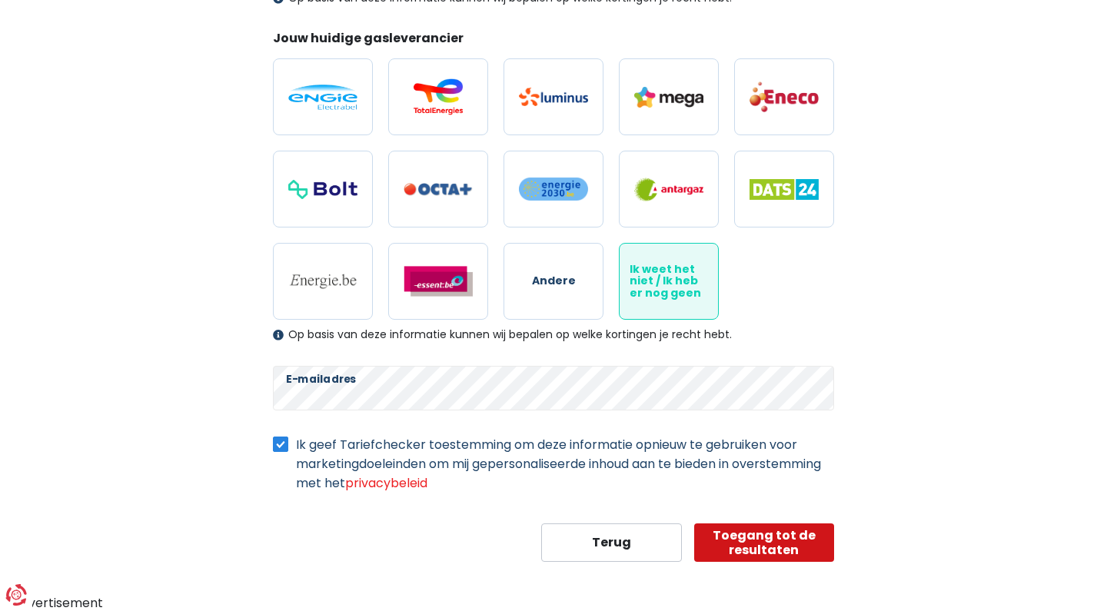
scroll to position [444, 0]
click at [759, 546] on button "Toegang tot de resultaten" at bounding box center [764, 543] width 141 height 38
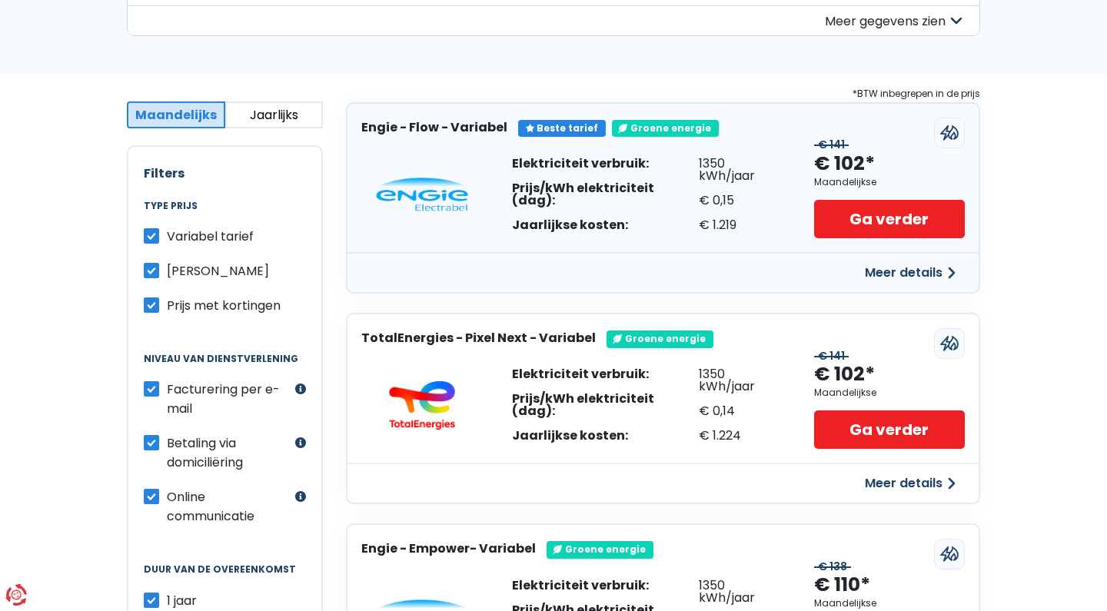
scroll to position [221, 0]
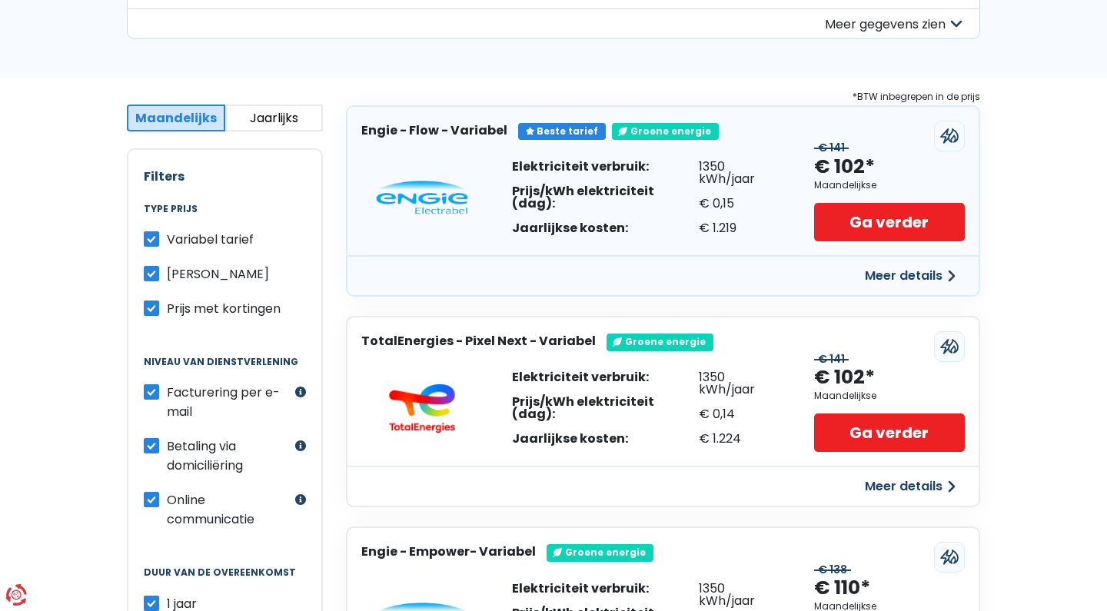
click at [925, 482] on button "Meer details" at bounding box center [909, 487] width 109 height 28
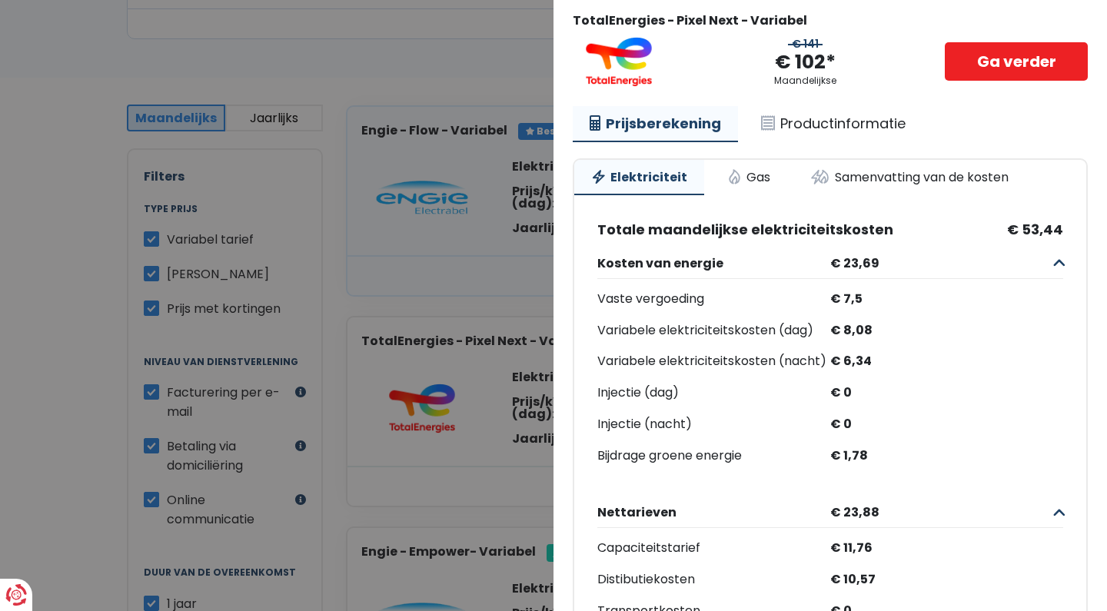
scroll to position [65, 0]
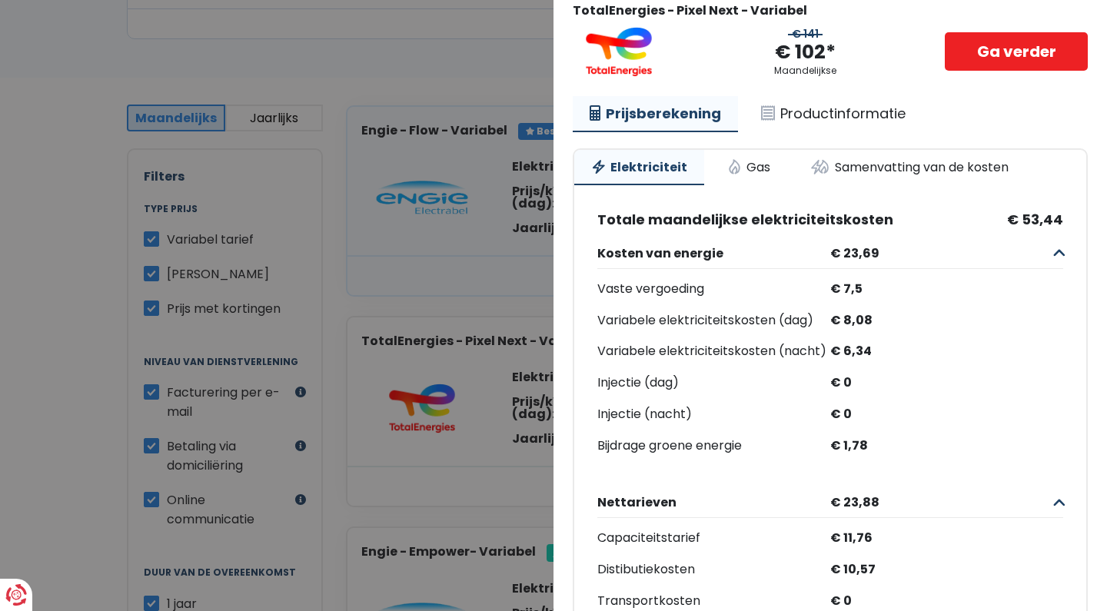
click at [879, 140] on div "Prijsberekening Productinformatie Elektriciteit Gas Samenvatting van de kosten …" at bounding box center [830, 536] width 515 height 880
click at [879, 174] on link "Samenvatting van de kosten" at bounding box center [909, 167] width 232 height 34
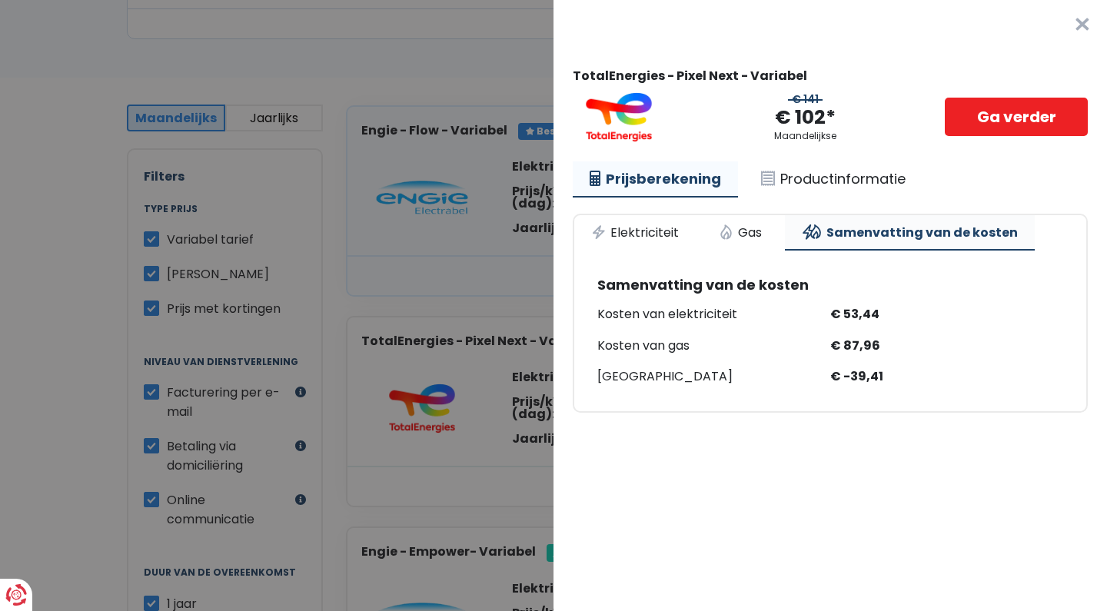
scroll to position [0, 0]
click at [523, 317] on Variabel "Plus de détails - TotalEnergies × TotalEnergies - Pixel Next - Variabel € 141 €…" at bounding box center [553, 305] width 1107 height 611
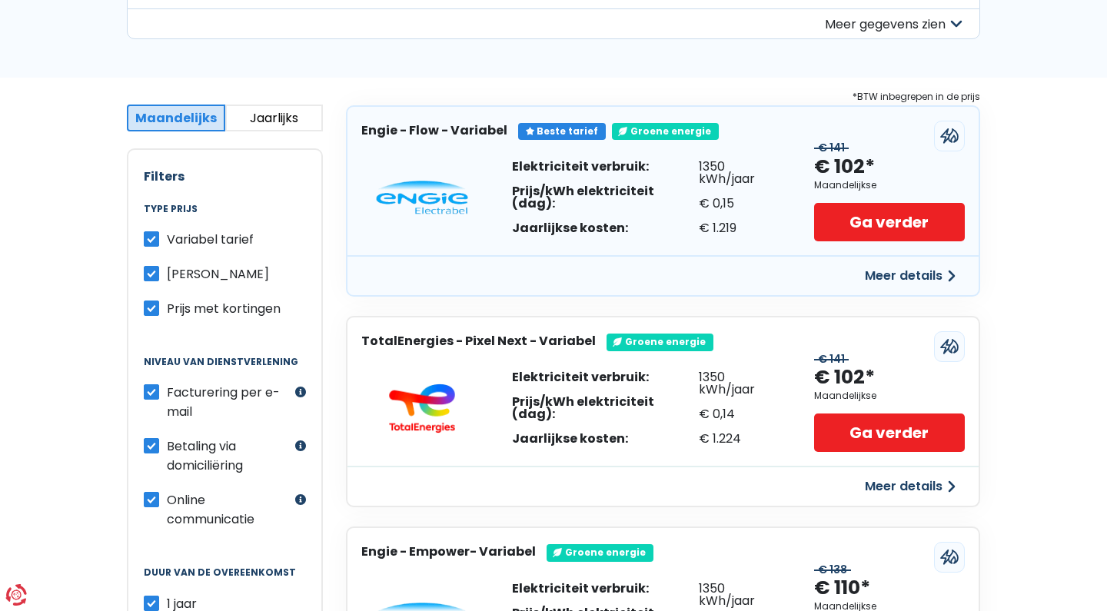
click at [940, 275] on button "Meer details" at bounding box center [909, 276] width 109 height 28
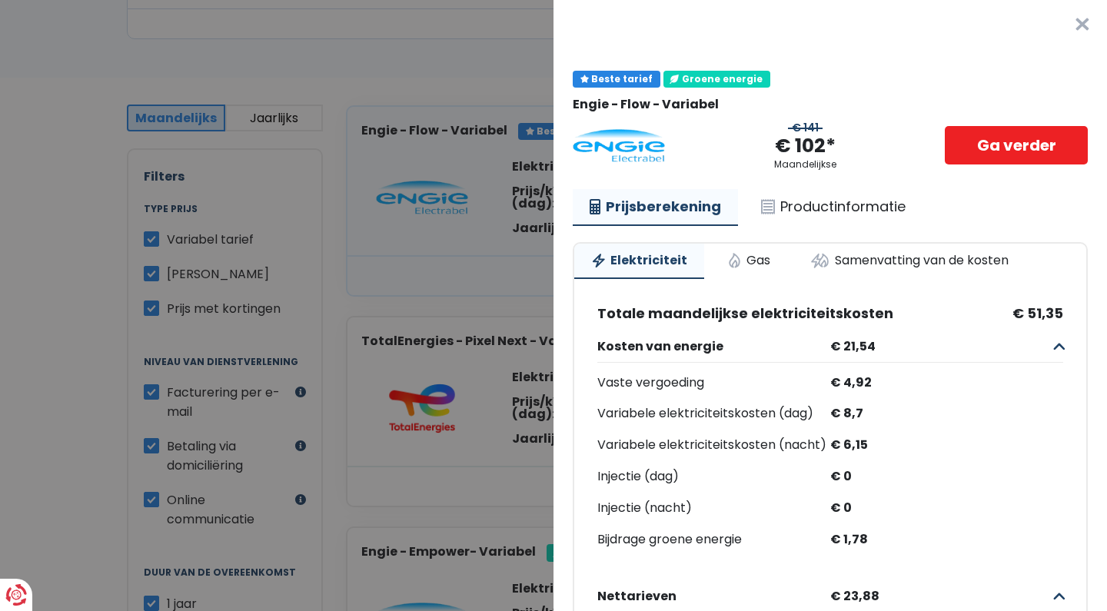
click at [480, 78] on Variabel "Plus de détails - Engie × Beste tarief Groene energie Engie - Flow - [GEOGRAPHI…" at bounding box center [553, 305] width 1107 height 611
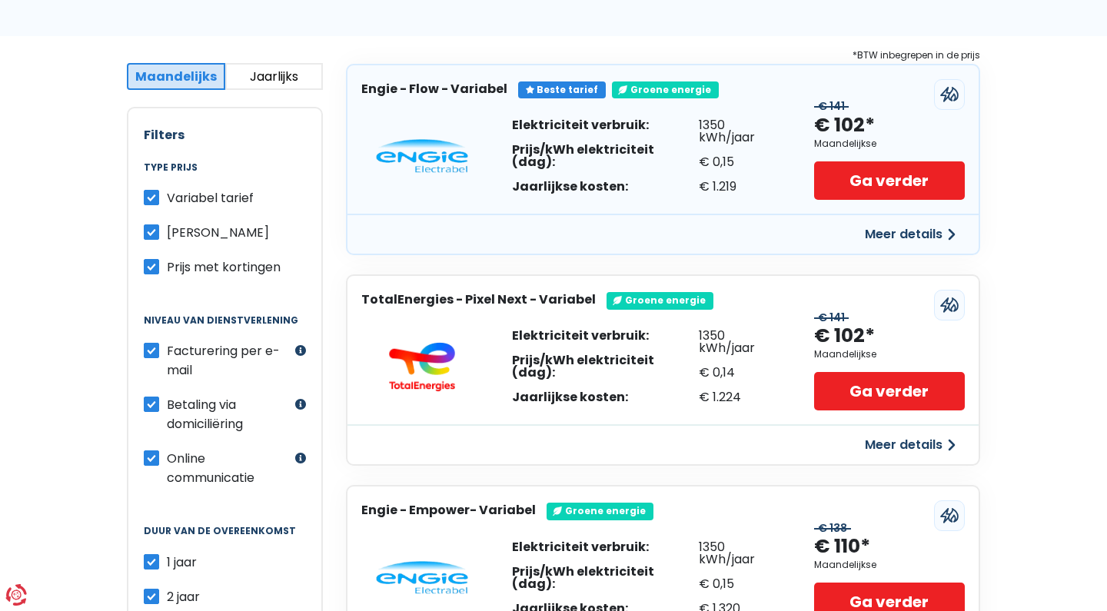
scroll to position [266, 0]
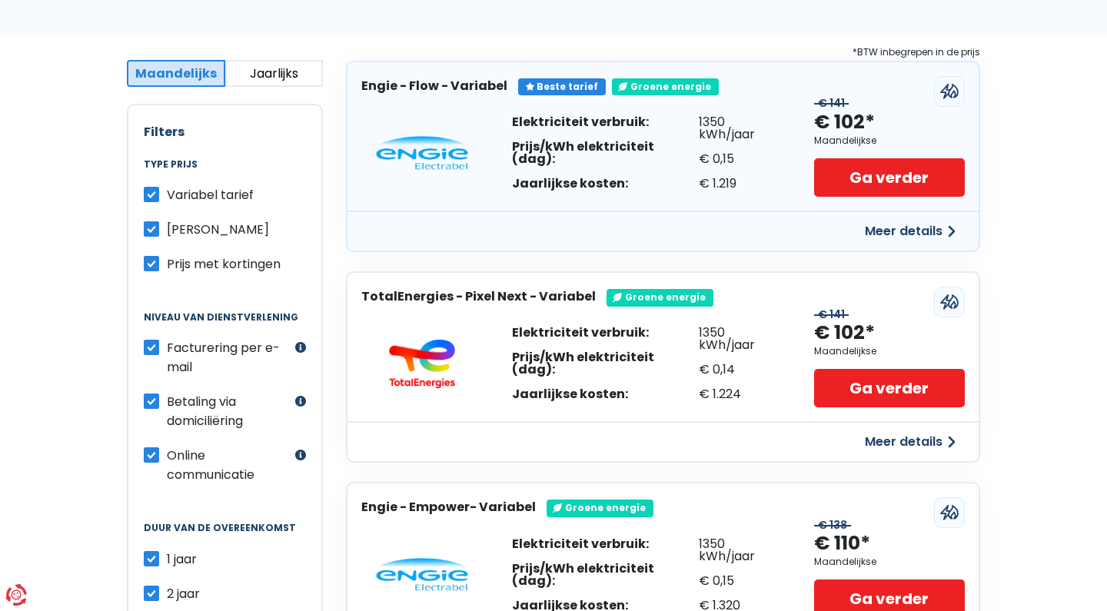
click at [167, 198] on label "Variabel tarief" at bounding box center [210, 194] width 87 height 19
click at [152, 198] on input "Variabel tarief" at bounding box center [151, 192] width 15 height 15
checkbox input "false"
click at [167, 269] on label "Prijs met kortingen" at bounding box center [224, 263] width 114 height 19
click at [149, 269] on input "Prijs met kortingen" at bounding box center [151, 261] width 15 height 15
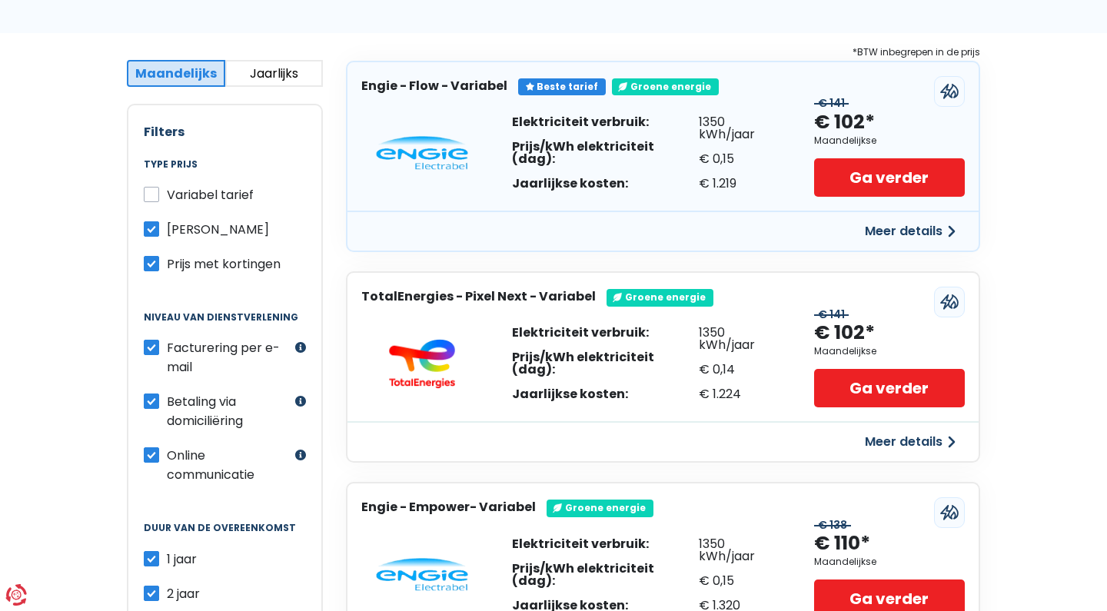
checkbox input "false"
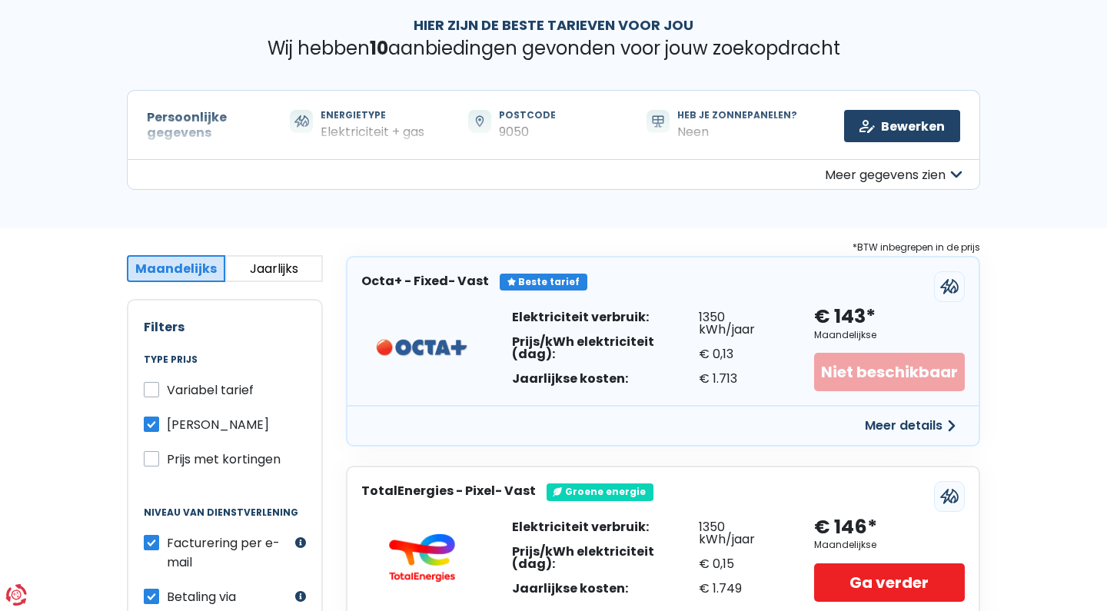
scroll to position [71, 0]
click at [890, 170] on button "Meer gegevens zien" at bounding box center [553, 174] width 853 height 31
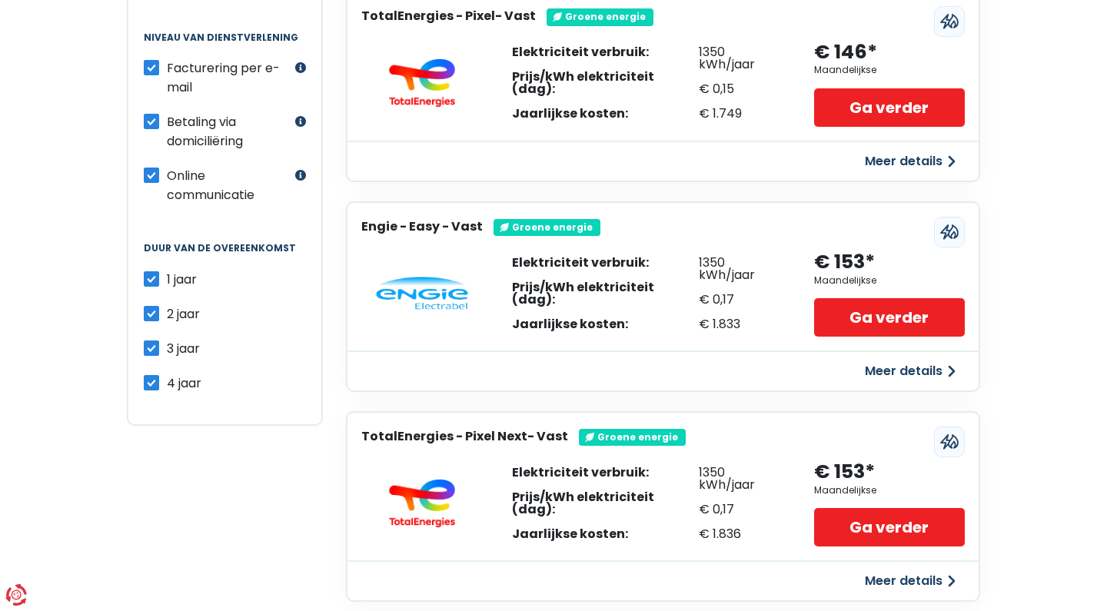
scroll to position [643, 0]
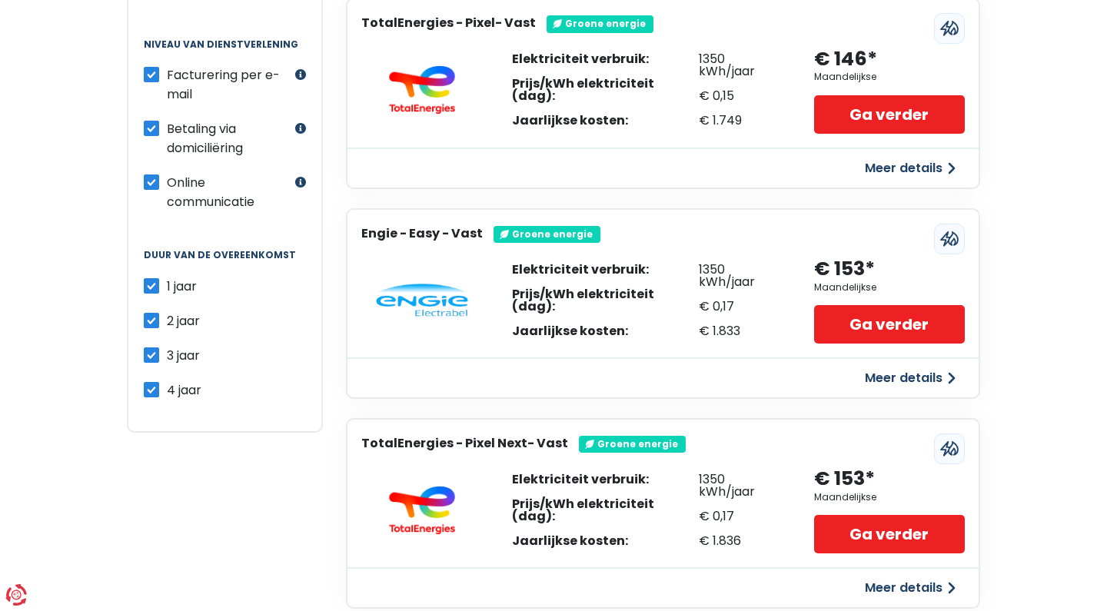
click at [901, 165] on button "Meer details" at bounding box center [909, 168] width 109 height 28
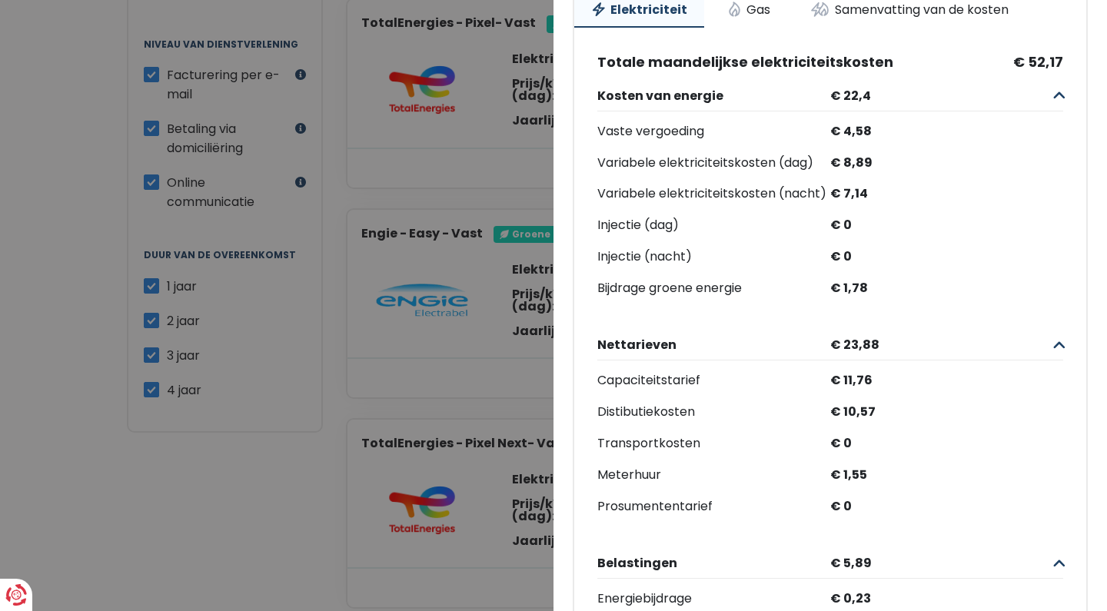
scroll to position [208, 0]
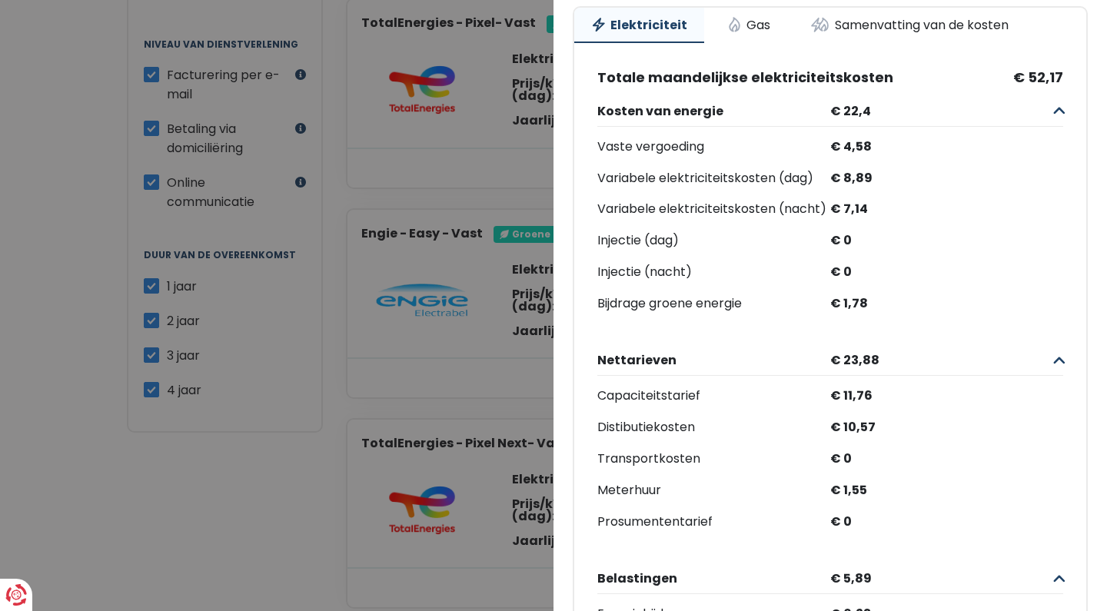
click at [1040, 111] on span "€ 22,4" at bounding box center [937, 111] width 227 height 15
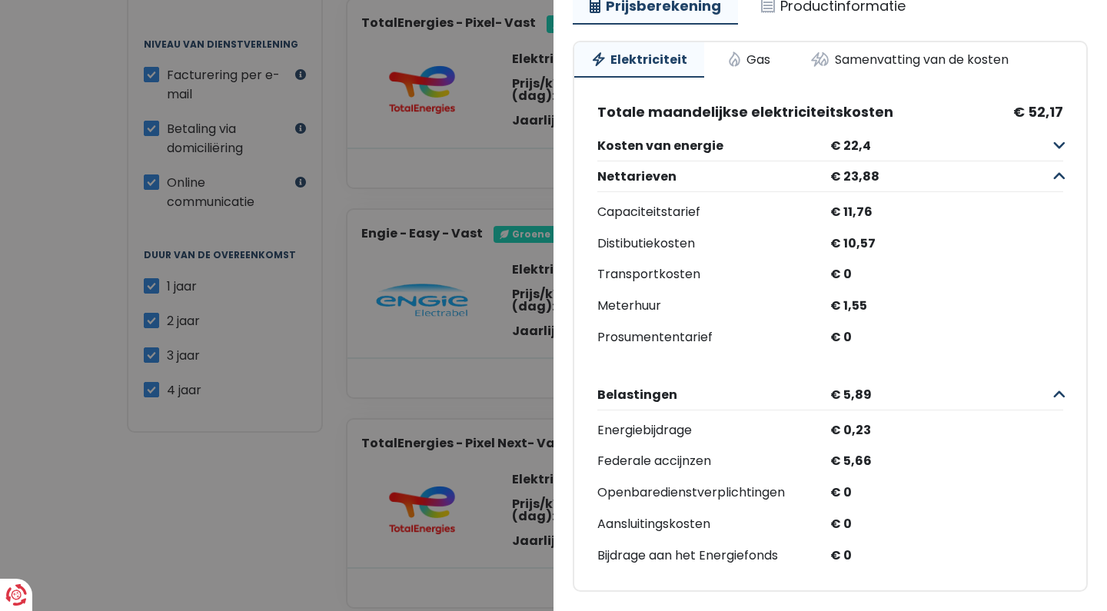
scroll to position [165, 0]
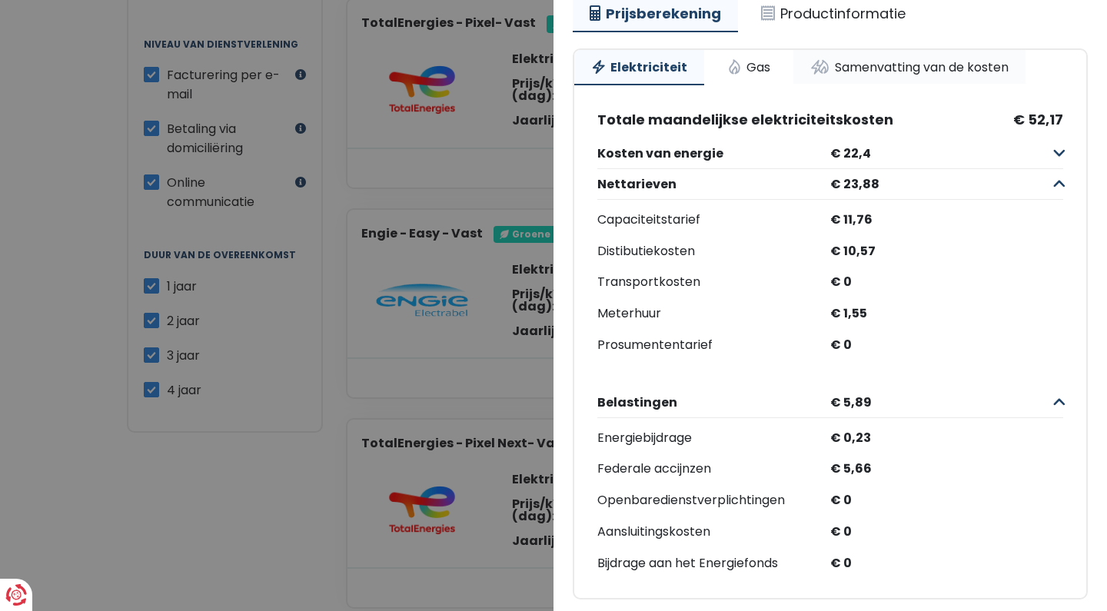
click at [946, 59] on link "Samenvatting van de kosten" at bounding box center [909, 67] width 232 height 34
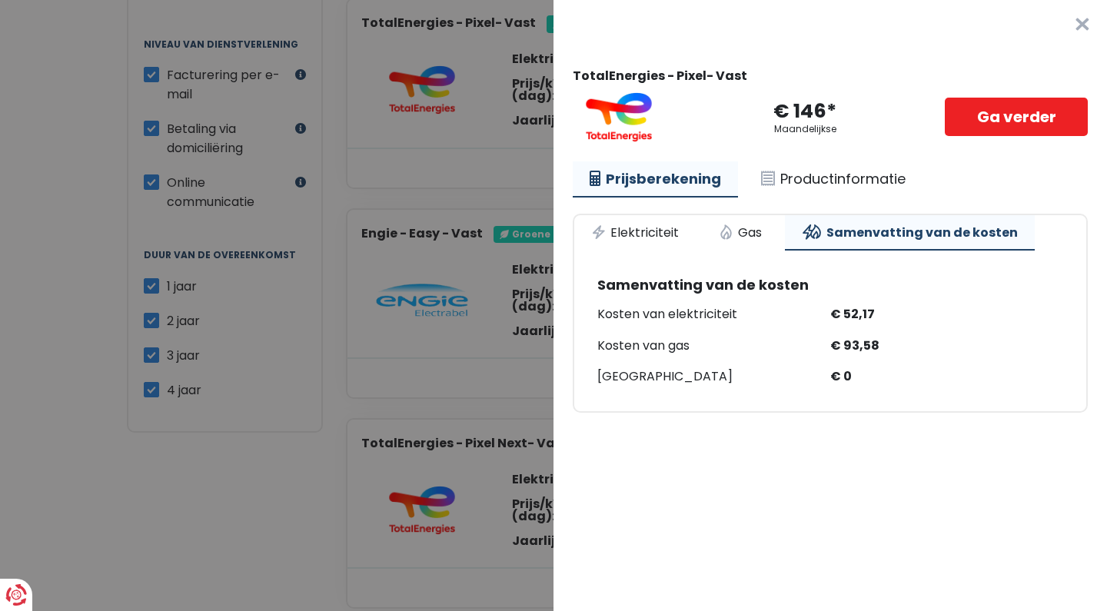
drag, startPoint x: 888, startPoint y: 343, endPoint x: 811, endPoint y: 338, distance: 77.8
click at [811, 338] on div "Kosten van gas € 93,58" at bounding box center [830, 346] width 466 height 22
click at [811, 338] on div "Kosten van gas" at bounding box center [713, 346] width 233 height 22
click at [415, 172] on Vast "Plus de détails - TotalEnergies × TotalEnergies - Pixel- Vast € 146* Maandelijk…" at bounding box center [553, 305] width 1107 height 611
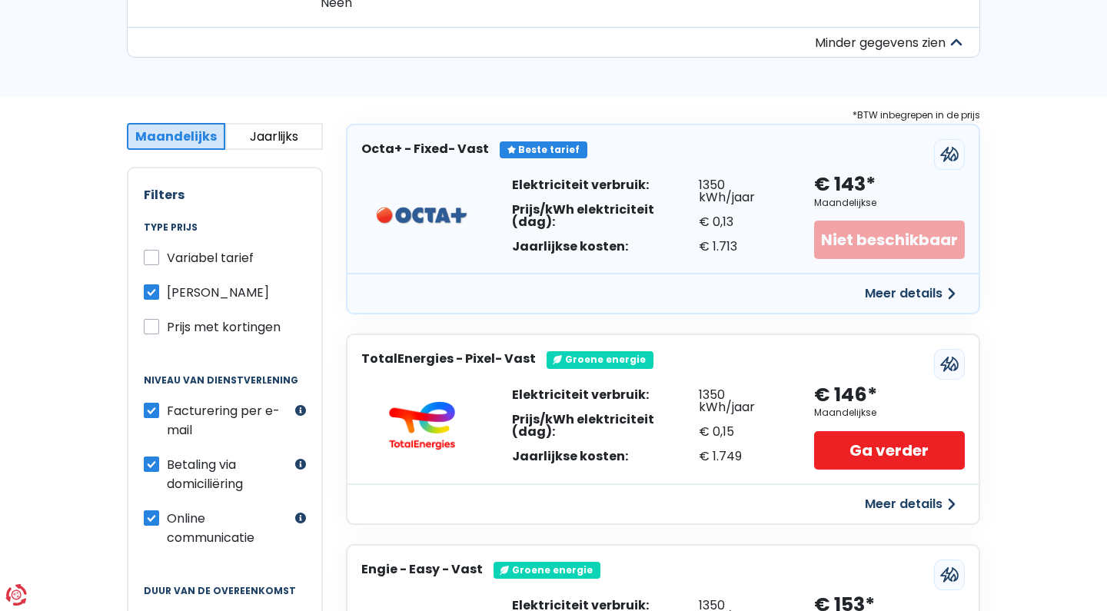
scroll to position [329, 0]
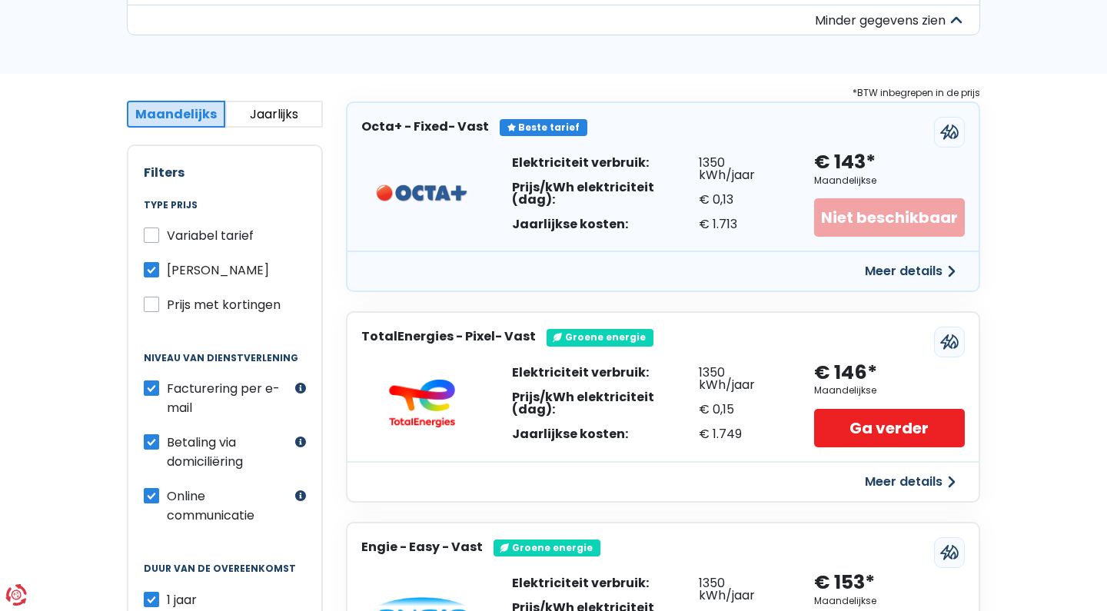
click at [917, 479] on button "Meer details" at bounding box center [909, 482] width 109 height 28
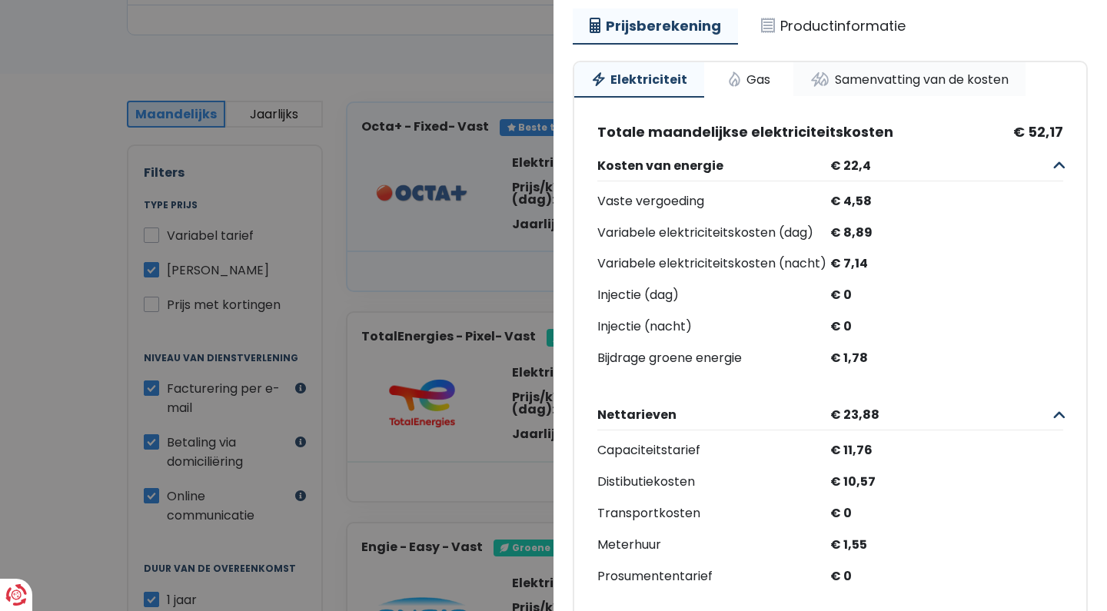
scroll to position [156, 0]
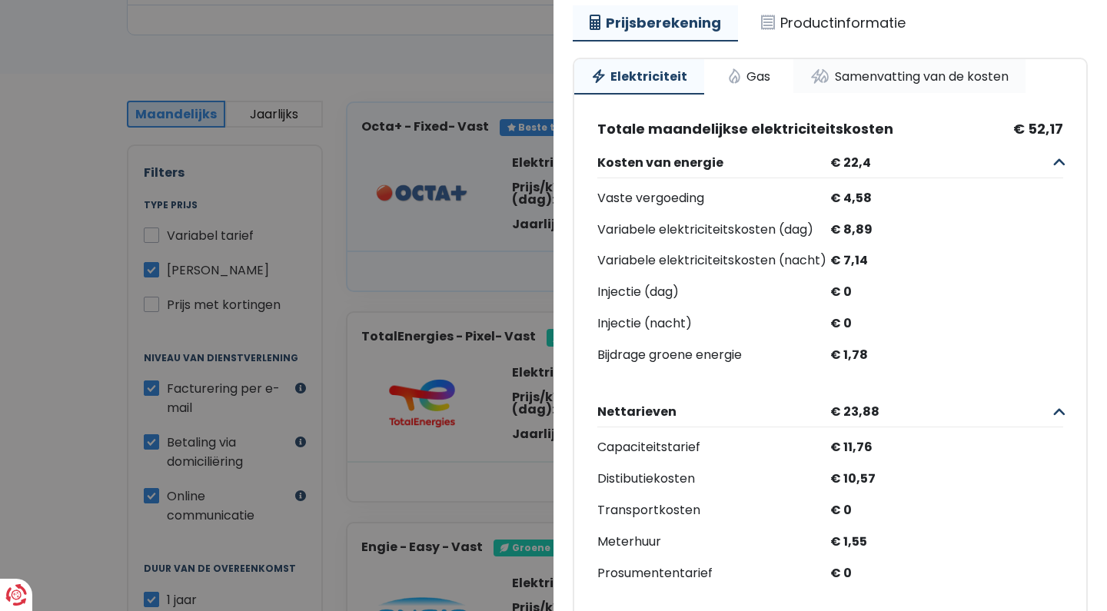
click at [932, 79] on link "Samenvatting van de kosten" at bounding box center [909, 76] width 232 height 34
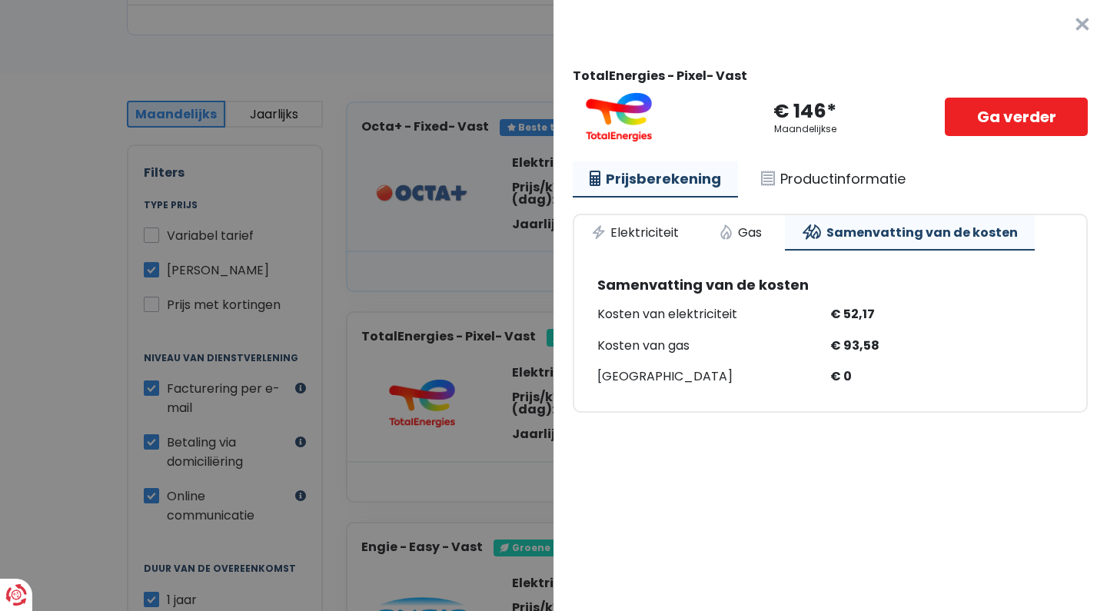
click at [344, 350] on Vast "Plus de détails - TotalEnergies × TotalEnergies - Pixel- Vast € 146* Maandelijk…" at bounding box center [553, 305] width 1107 height 611
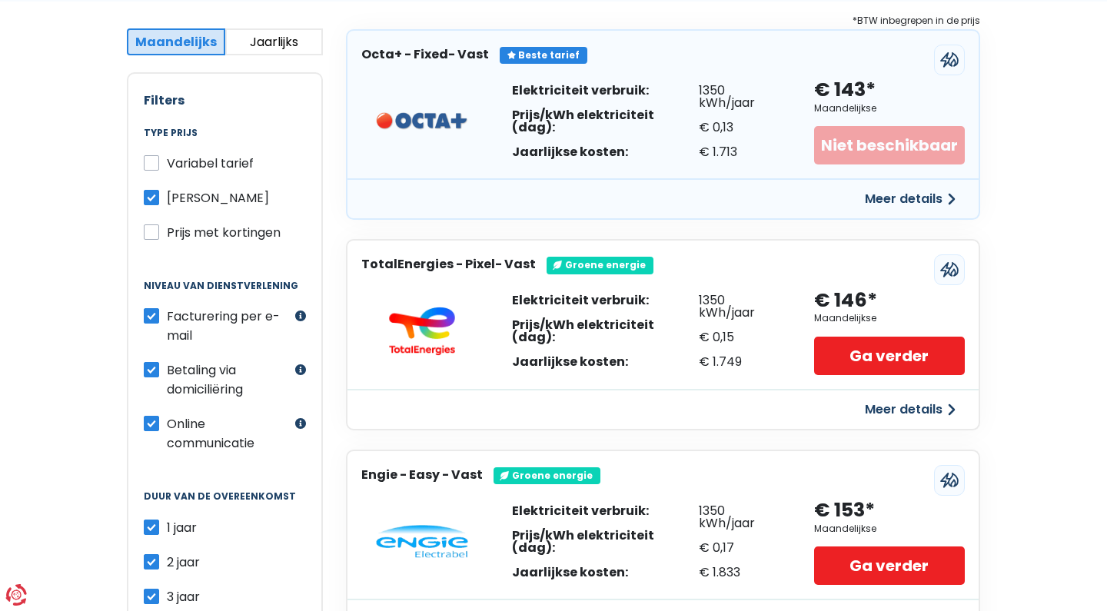
scroll to position [347, 0]
